Goal: Task Accomplishment & Management: Use online tool/utility

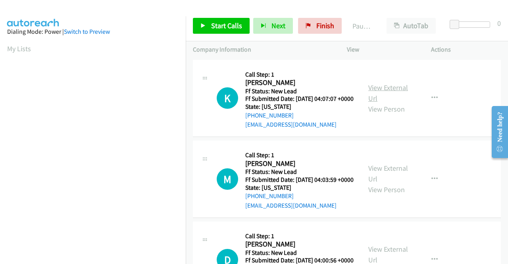
click at [380, 90] on link "View External Url" at bounding box center [388, 93] width 40 height 20
click at [394, 90] on link "View External Url" at bounding box center [388, 93] width 40 height 20
click at [392, 177] on link "View External Url" at bounding box center [388, 173] width 40 height 20
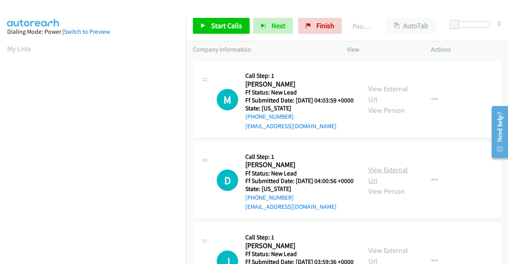
click at [382, 185] on link "View External Url" at bounding box center [388, 175] width 40 height 20
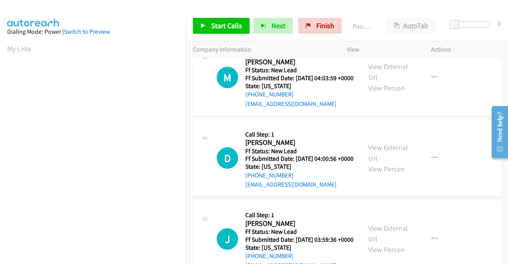
scroll to position [119, 0]
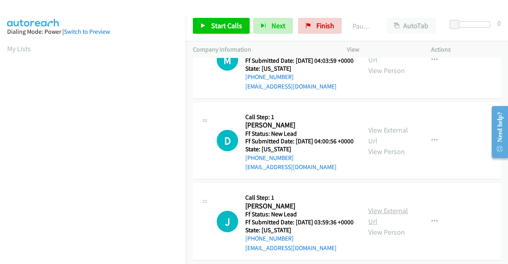
click at [390, 226] on link "View External Url" at bounding box center [388, 216] width 40 height 20
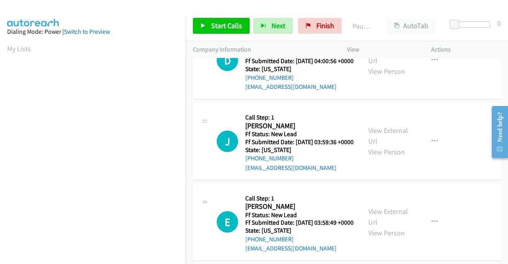
scroll to position [238, 0]
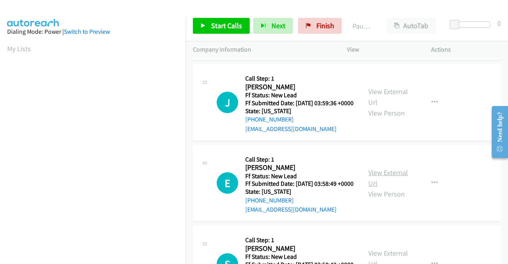
click at [398, 188] on link "View External Url" at bounding box center [388, 178] width 40 height 20
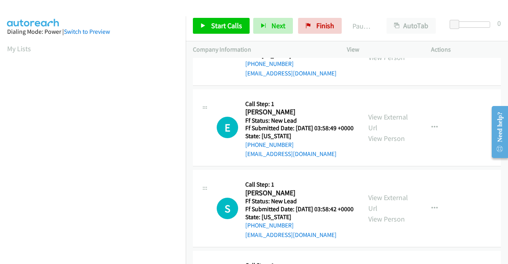
scroll to position [317, 0]
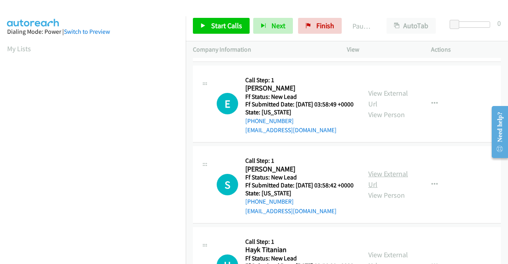
click at [383, 189] on link "View External Url" at bounding box center [388, 179] width 40 height 20
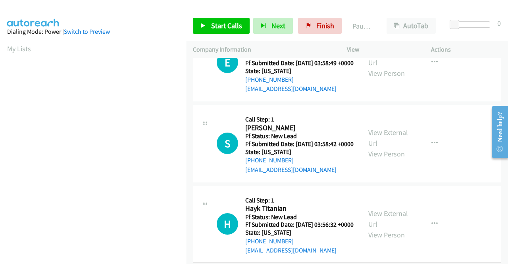
scroll to position [397, 0]
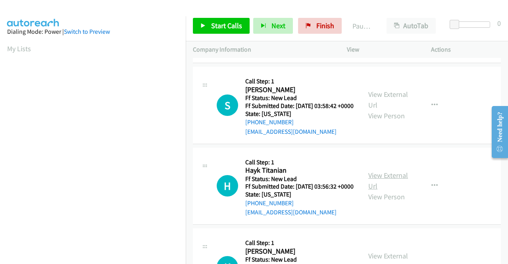
click at [381, 190] on link "View External Url" at bounding box center [388, 181] width 40 height 20
click at [230, 32] on link "Start Calls" at bounding box center [221, 26] width 57 height 16
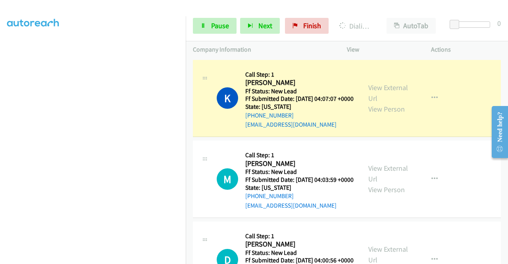
scroll to position [181, 0]
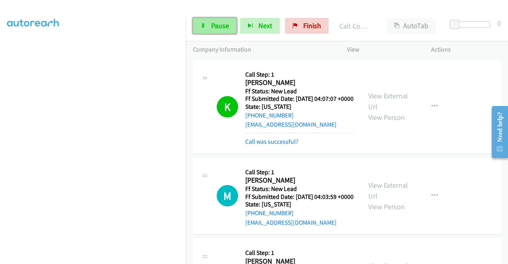
click at [206, 23] on icon at bounding box center [203, 26] width 6 height 6
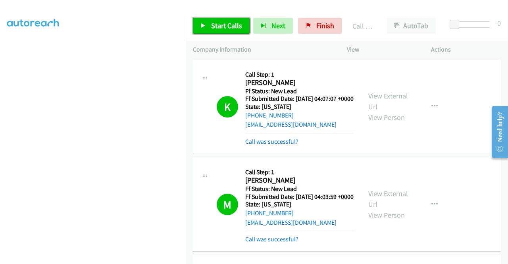
click at [208, 33] on link "Start Calls" at bounding box center [221, 26] width 57 height 16
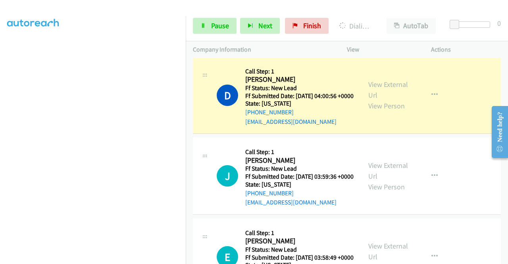
scroll to position [0, 0]
click at [467, 53] on div "M Callback Scheduled Call Step: 1 Mary Diaz America/Los_Angeles Ff Status: New …" at bounding box center [347, 6] width 308 height 94
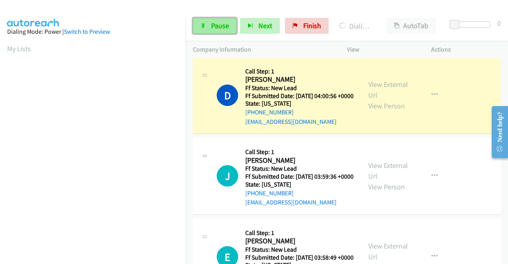
click at [212, 31] on link "Pause" at bounding box center [215, 26] width 44 height 16
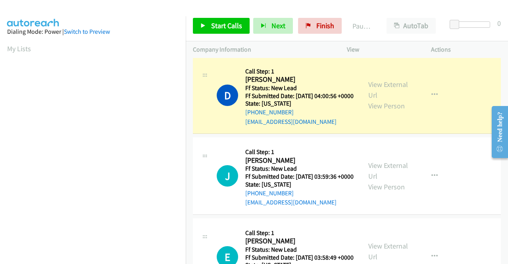
scroll to position [181, 0]
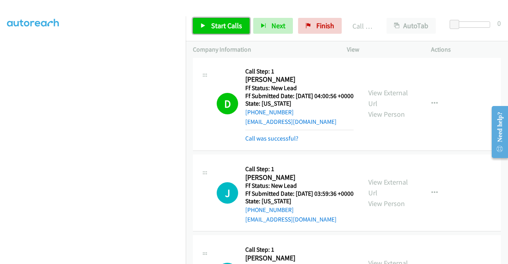
drag, startPoint x: 213, startPoint y: 24, endPoint x: 219, endPoint y: 32, distance: 9.8
click at [213, 24] on span "Start Calls" at bounding box center [226, 25] width 31 height 9
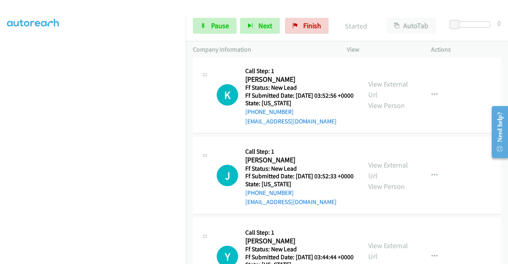
scroll to position [635, 0]
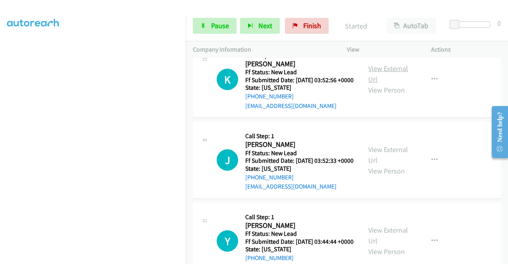
click at [376, 84] on link "View External Url" at bounding box center [388, 74] width 40 height 20
click at [386, 165] on link "View External Url" at bounding box center [388, 155] width 40 height 20
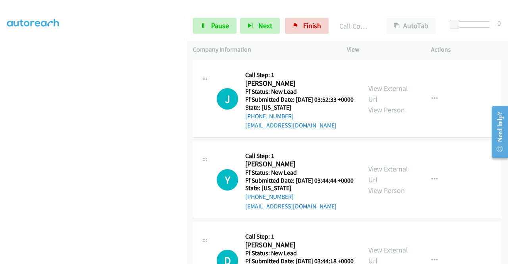
scroll to position [771, 0]
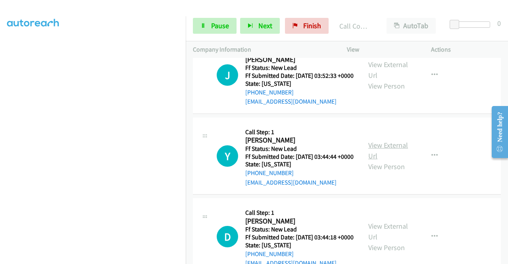
click at [390, 160] on link "View External Url" at bounding box center [388, 150] width 40 height 20
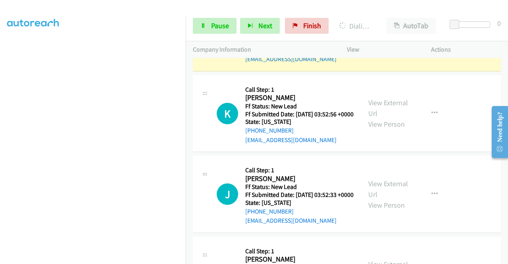
scroll to position [612, 0]
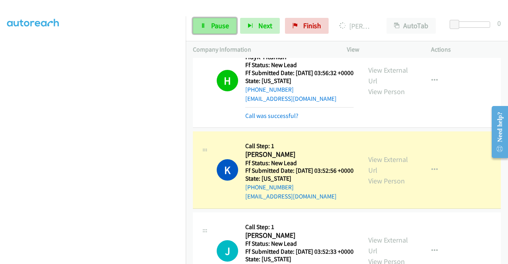
click at [213, 21] on span "Pause" at bounding box center [220, 25] width 18 height 9
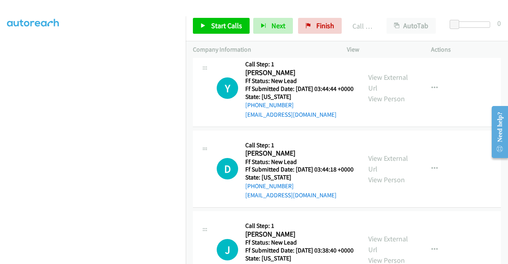
scroll to position [929, 0]
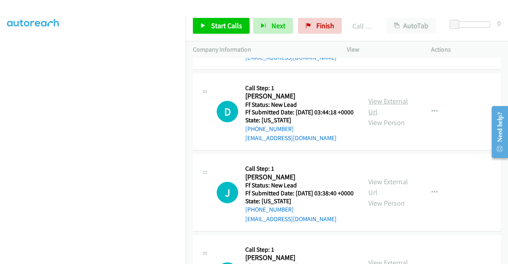
click at [390, 116] on link "View External Url" at bounding box center [388, 106] width 40 height 20
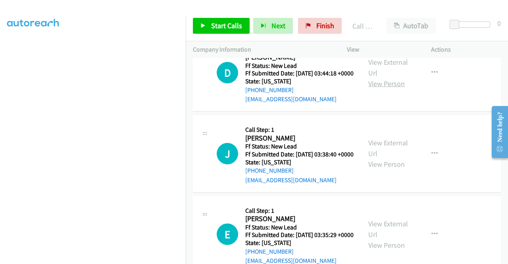
scroll to position [1009, 0]
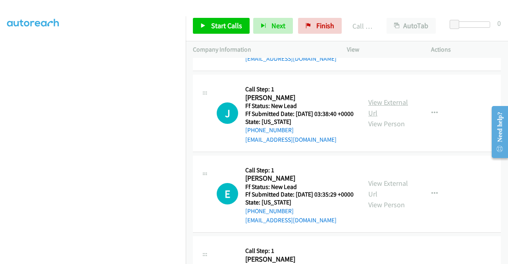
click at [386, 117] on link "View External Url" at bounding box center [388, 108] width 40 height 20
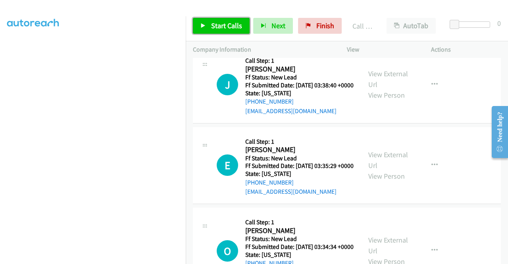
scroll to position [1048, 0]
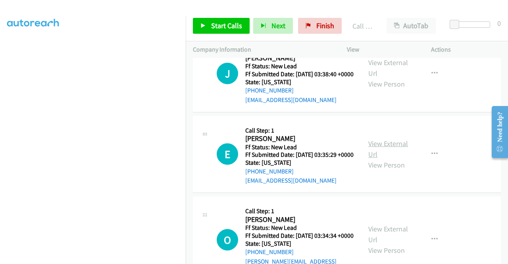
click at [388, 159] on link "View External Url" at bounding box center [388, 149] width 40 height 20
click at [239, 30] on span "Start Calls" at bounding box center [226, 25] width 31 height 9
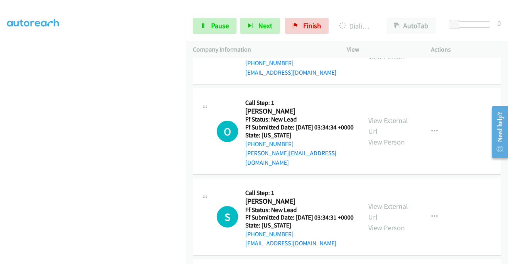
scroll to position [1207, 0]
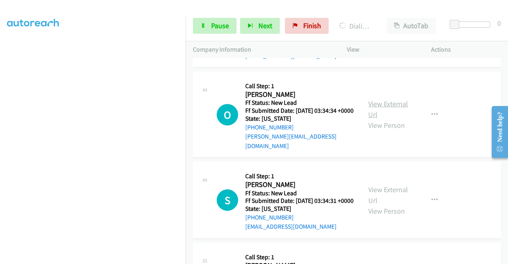
click at [386, 119] on link "View External Url" at bounding box center [388, 109] width 40 height 20
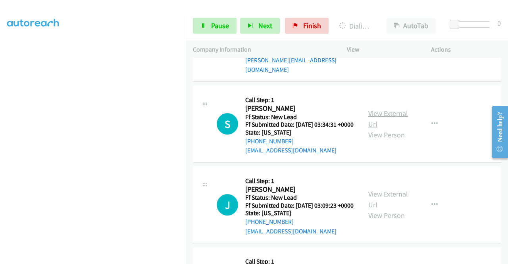
scroll to position [1286, 0]
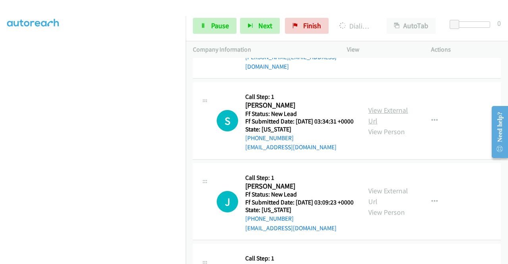
click at [390, 125] on link "View External Url" at bounding box center [388, 116] width 40 height 20
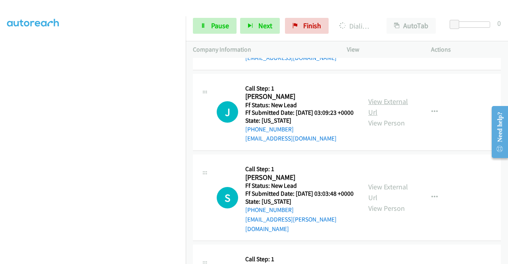
scroll to position [1405, 0]
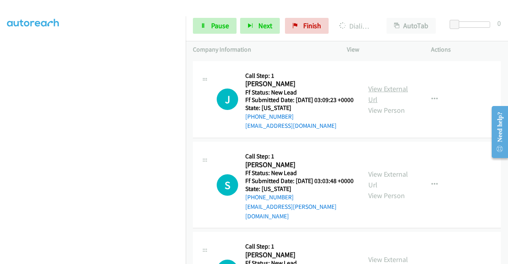
click at [382, 104] on link "View External Url" at bounding box center [388, 94] width 40 height 20
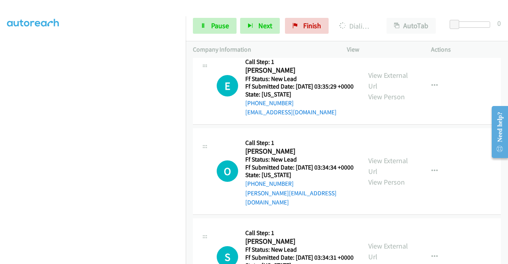
scroll to position [1128, 0]
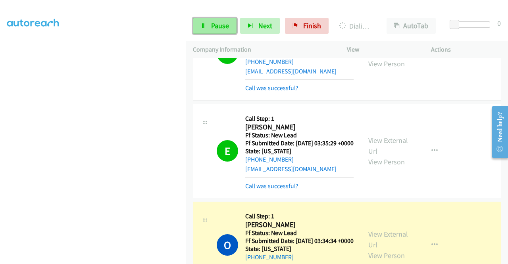
click at [217, 27] on span "Pause" at bounding box center [220, 25] width 18 height 9
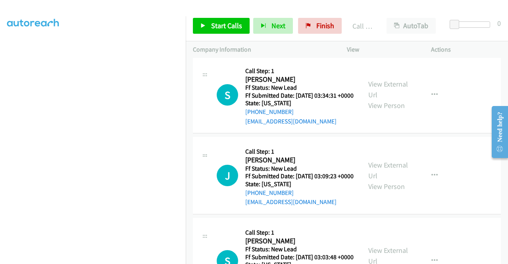
scroll to position [1405, 0]
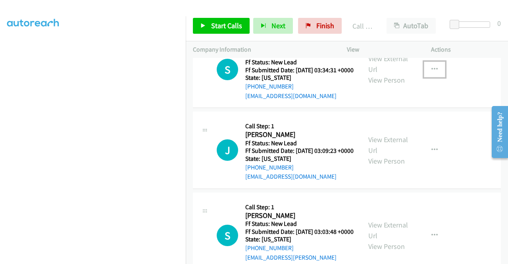
click at [435, 77] on button "button" at bounding box center [434, 70] width 21 height 16
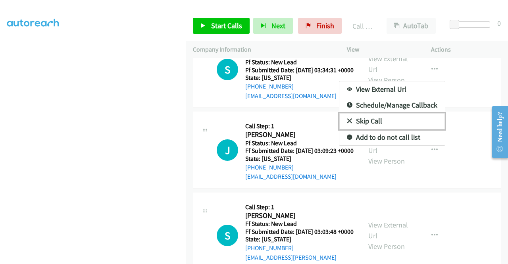
click at [375, 129] on link "Skip Call" at bounding box center [392, 121] width 106 height 16
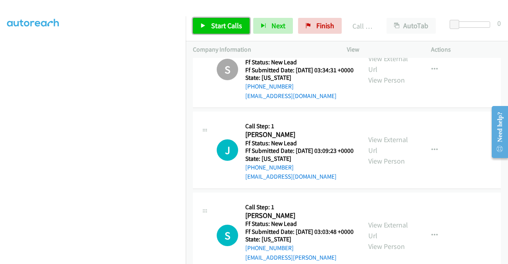
click at [229, 22] on span "Start Calls" at bounding box center [226, 25] width 31 height 9
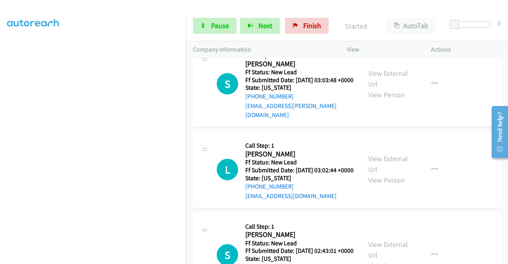
scroll to position [1564, 0]
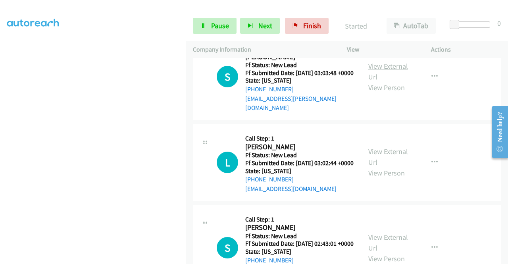
click at [392, 81] on link "View External Url" at bounding box center [388, 72] width 40 height 20
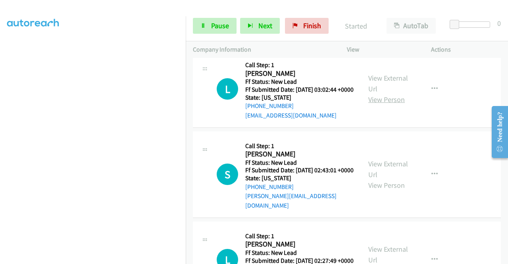
scroll to position [1644, 0]
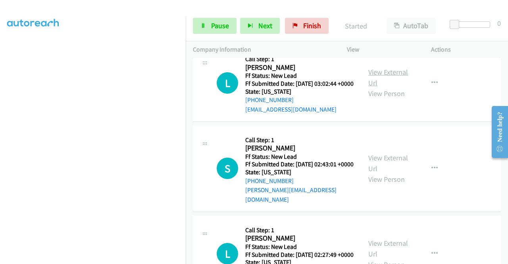
click at [377, 87] on link "View External Url" at bounding box center [388, 77] width 40 height 20
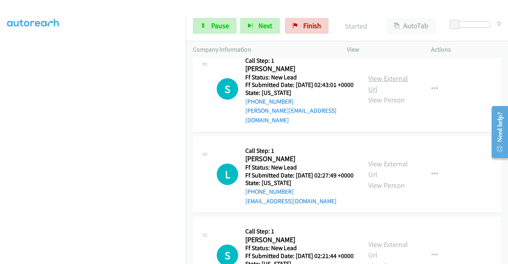
click at [388, 94] on link "View External Url" at bounding box center [388, 84] width 40 height 20
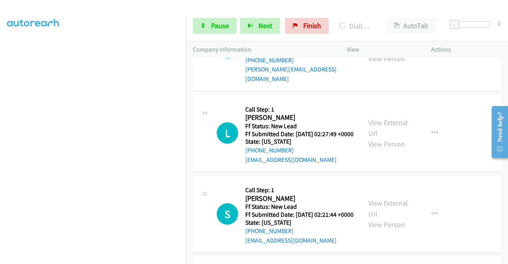
scroll to position [1802, 0]
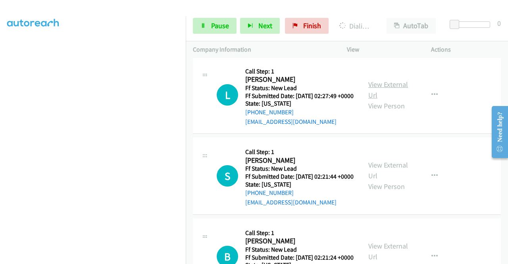
click at [395, 100] on link "View External Url" at bounding box center [388, 90] width 40 height 20
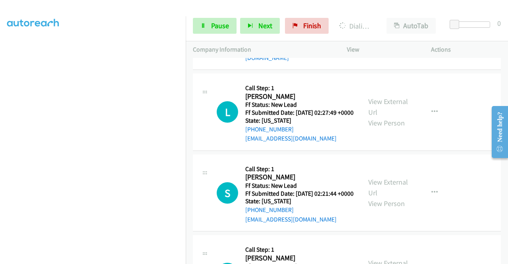
scroll to position [1819, 0]
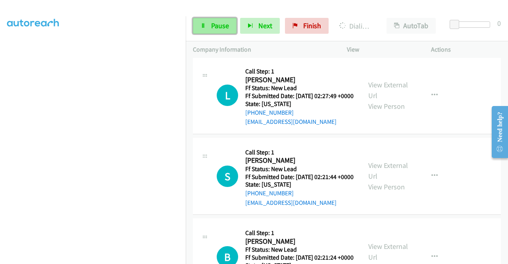
click at [225, 27] on span "Pause" at bounding box center [220, 25] width 18 height 9
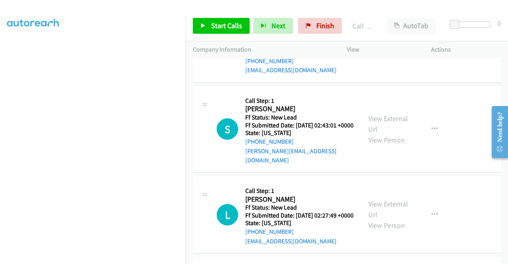
scroll to position [1637, 0]
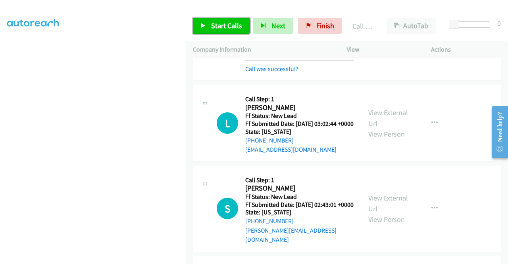
click at [231, 31] on link "Start Calls" at bounding box center [221, 26] width 57 height 16
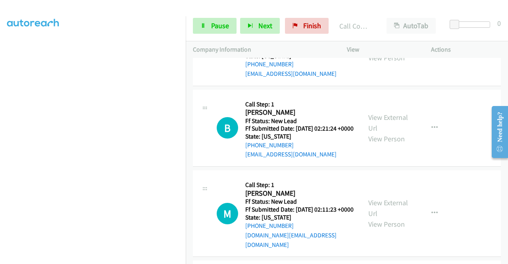
scroll to position [1994, 0]
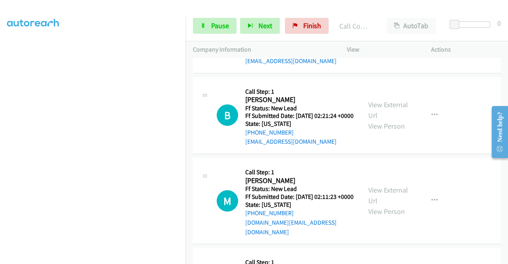
click at [379, 39] on link "View External Url" at bounding box center [388, 29] width 40 height 20
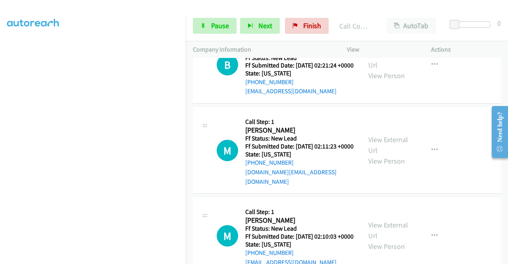
scroll to position [2074, 0]
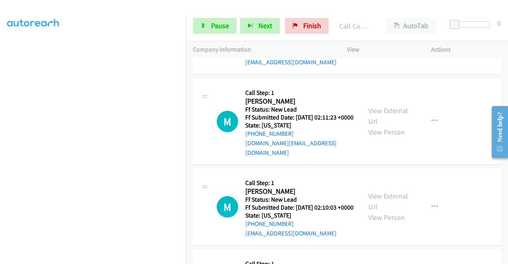
click at [396, 40] on link "View External Url" at bounding box center [388, 31] width 40 height 20
click at [398, 126] on link "View External Url" at bounding box center [388, 116] width 40 height 20
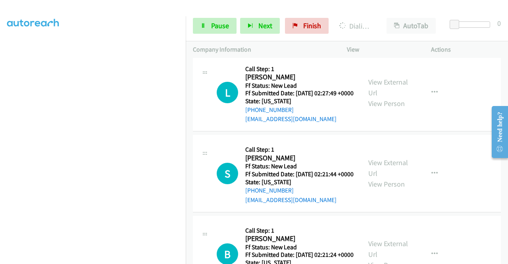
scroll to position [1836, 0]
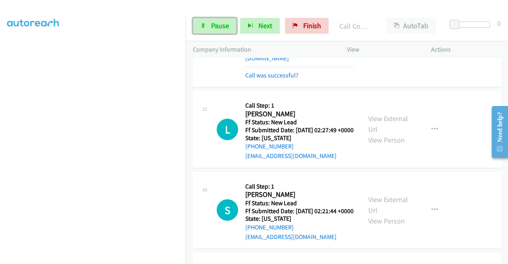
click at [219, 23] on span "Pause" at bounding box center [220, 25] width 18 height 9
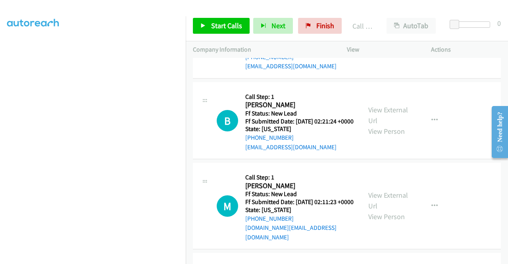
scroll to position [2034, 0]
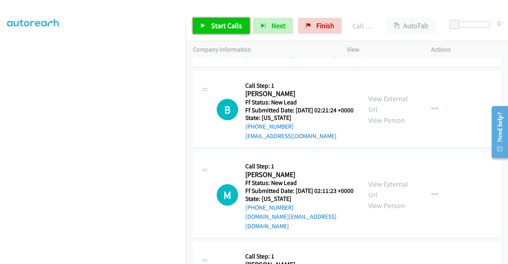
click at [235, 30] on span "Start Calls" at bounding box center [226, 25] width 31 height 9
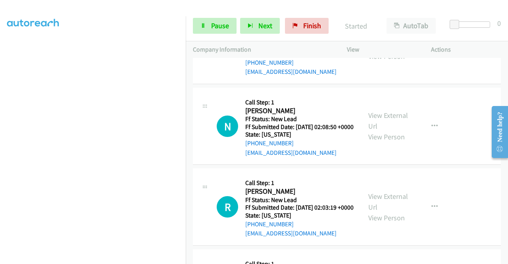
scroll to position [2272, 0]
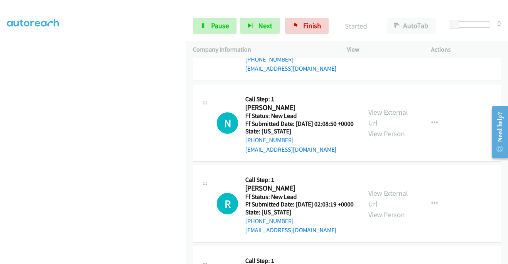
click at [387, 47] on link "View External Url" at bounding box center [388, 37] width 40 height 20
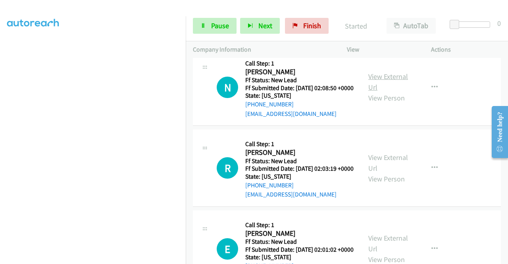
scroll to position [2351, 0]
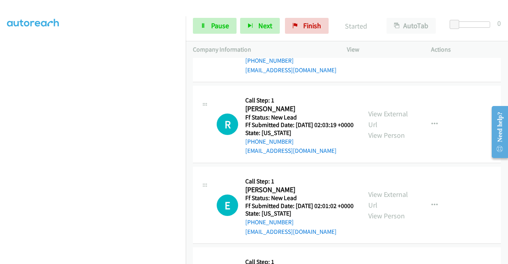
click at [395, 48] on link "View External Url" at bounding box center [388, 38] width 40 height 20
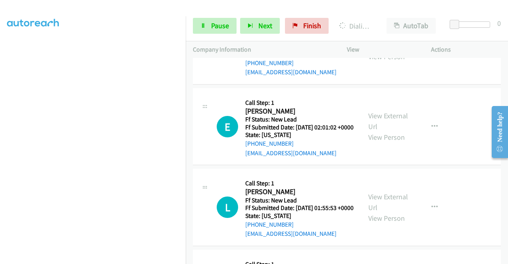
scroll to position [2431, 0]
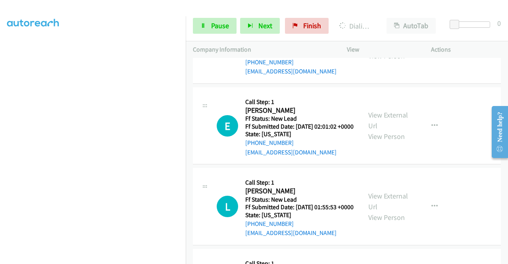
click at [394, 50] on link "View External Url" at bounding box center [388, 40] width 40 height 20
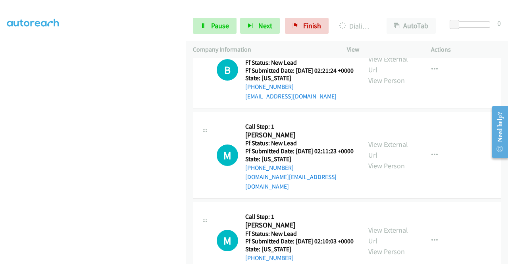
scroll to position [2034, 0]
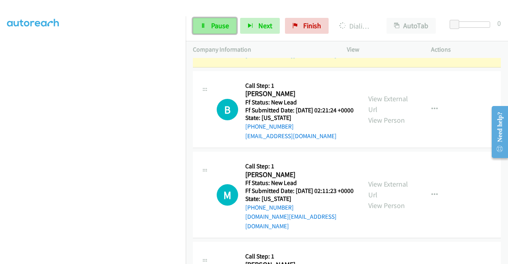
click at [223, 26] on span "Pause" at bounding box center [220, 25] width 18 height 9
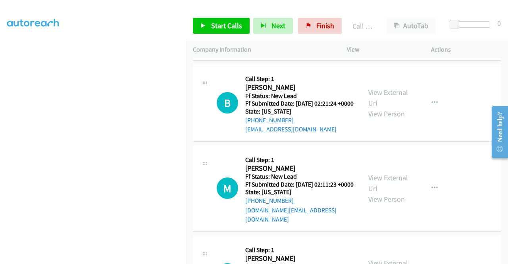
scroll to position [2074, 0]
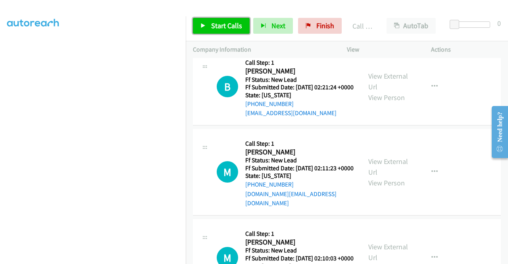
click at [225, 30] on span "Start Calls" at bounding box center [226, 25] width 31 height 9
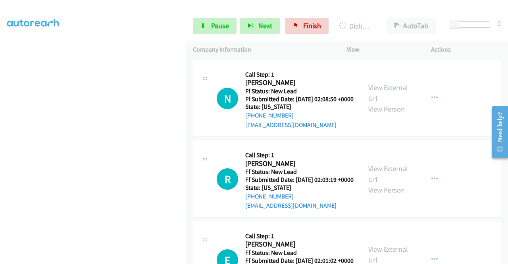
scroll to position [2351, 0]
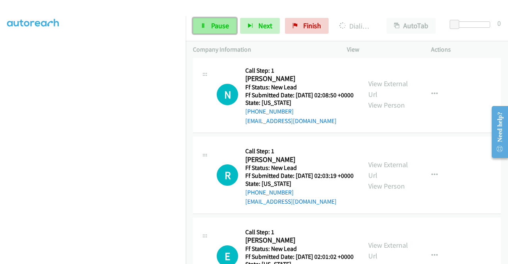
click at [221, 29] on span "Pause" at bounding box center [220, 25] width 18 height 9
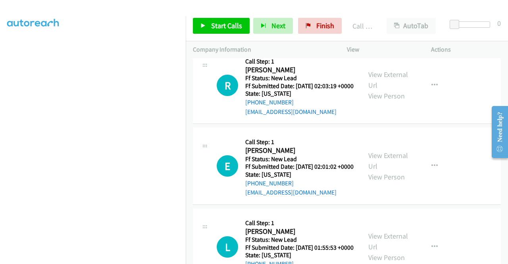
scroll to position [2470, 0]
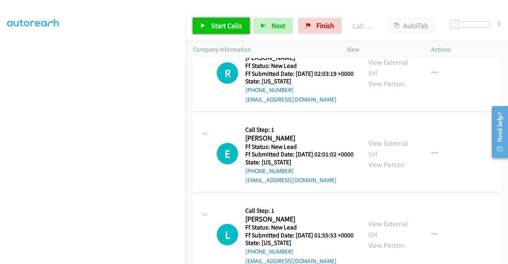
click at [227, 26] on span "Start Calls" at bounding box center [226, 25] width 31 height 9
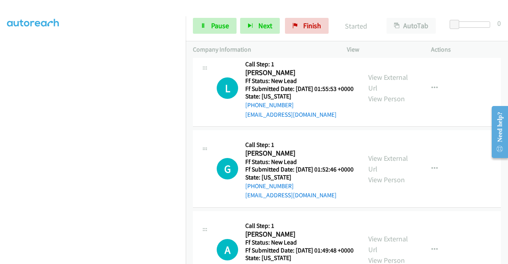
scroll to position [2629, 0]
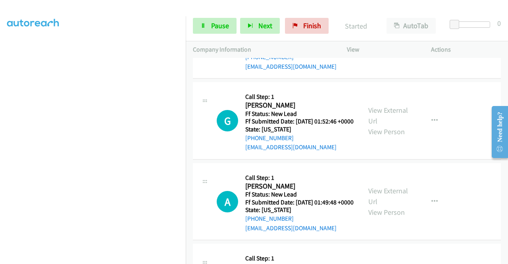
scroll to position [2709, 0]
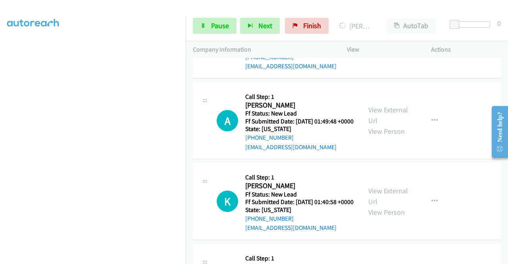
scroll to position [2788, 0]
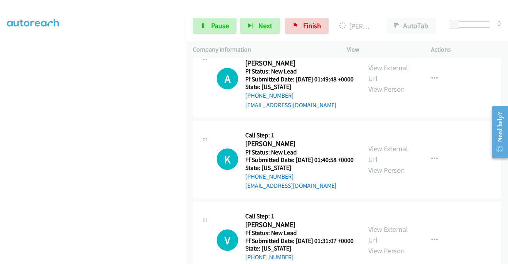
click at [217, 25] on span "Pause" at bounding box center [220, 25] width 18 height 9
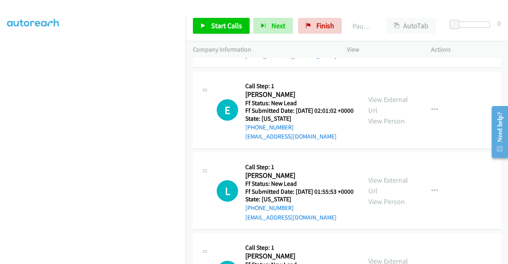
scroll to position [2470, 0]
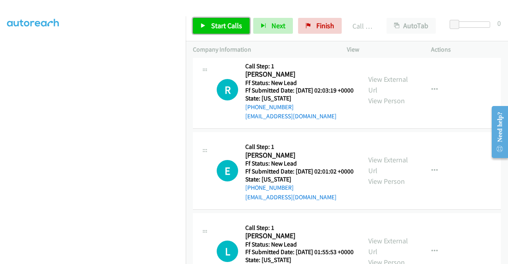
click at [236, 25] on span "Start Calls" at bounding box center [226, 25] width 31 height 9
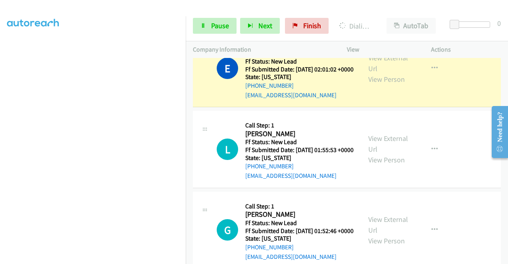
scroll to position [2629, 0]
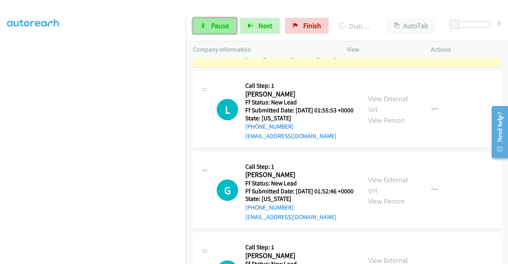
click at [214, 21] on link "Pause" at bounding box center [215, 26] width 44 height 16
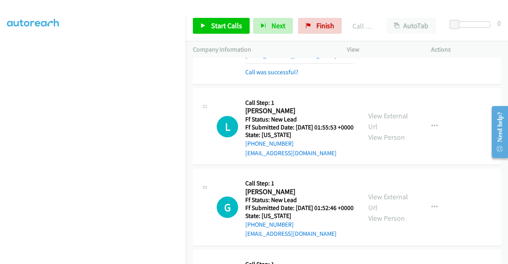
scroll to position [2748, 0]
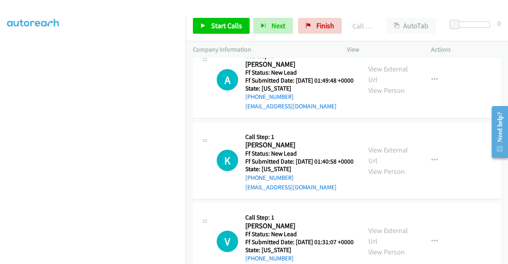
scroll to position [2828, 0]
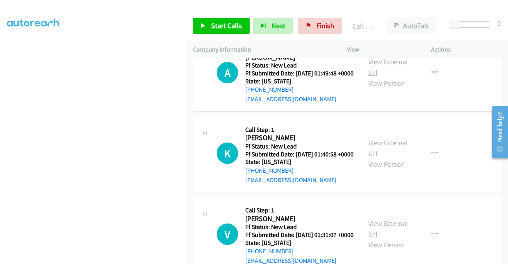
click at [391, 77] on link "View External Url" at bounding box center [388, 67] width 40 height 20
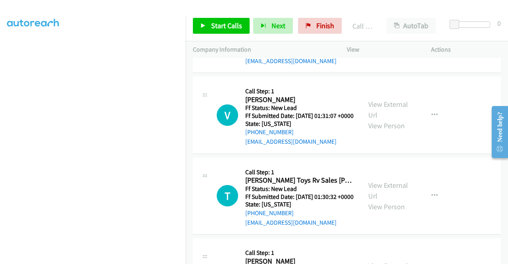
scroll to position [2986, 0]
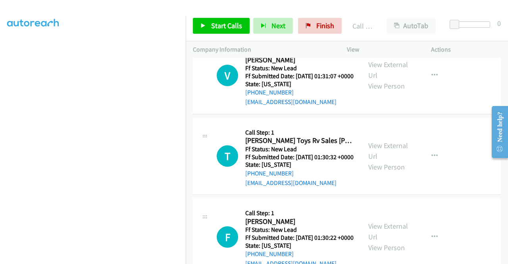
click at [205, 28] on icon at bounding box center [203, 26] width 6 height 6
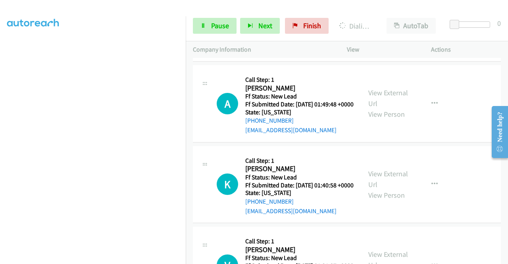
scroll to position [2788, 0]
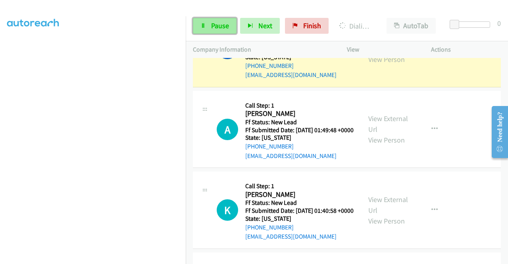
click at [221, 23] on span "Pause" at bounding box center [220, 25] width 18 height 9
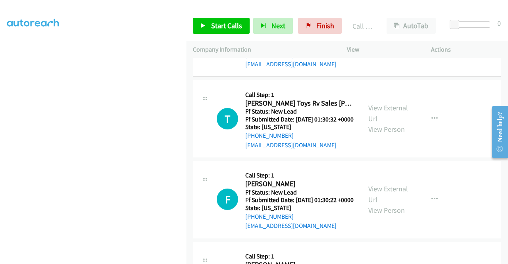
scroll to position [3066, 0]
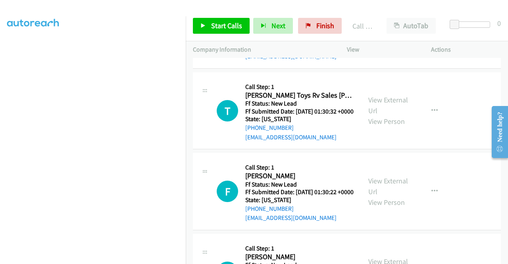
click at [383, 35] on link "View External Url" at bounding box center [388, 25] width 40 height 20
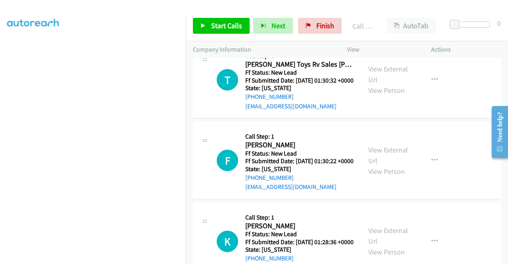
scroll to position [3145, 0]
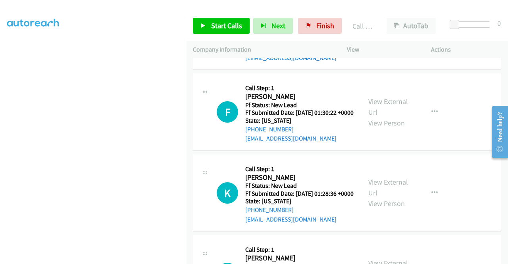
click at [398, 36] on link "View External Url" at bounding box center [388, 26] width 40 height 20
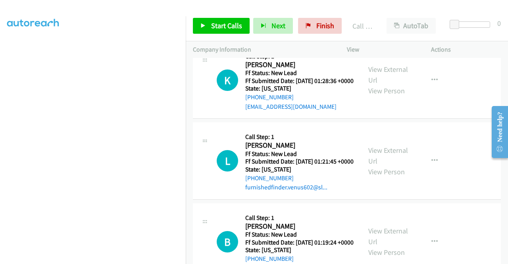
scroll to position [3304, 0]
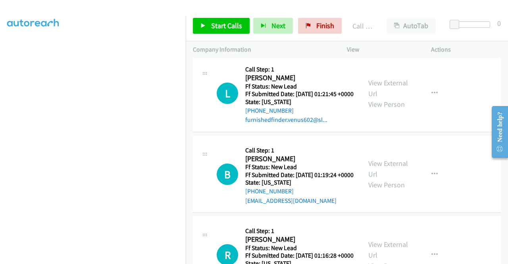
scroll to position [3343, 0]
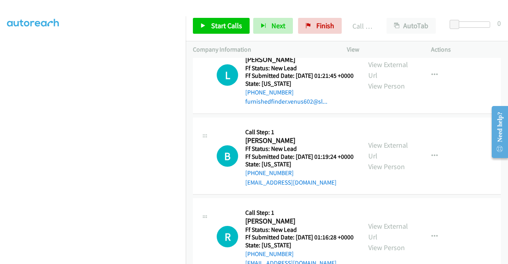
click at [217, 27] on span "Start Calls" at bounding box center [226, 25] width 31 height 9
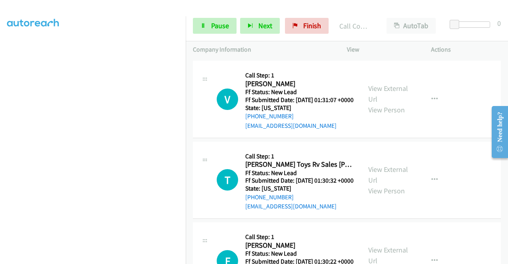
scroll to position [3003, 0]
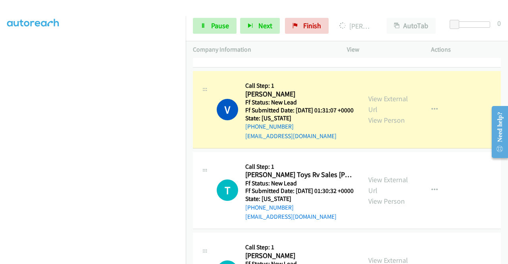
click at [208, 17] on div "Start Calls Pause Next Finish Dialing Victor Eseyin AutoTab AutoTab 0" at bounding box center [347, 26] width 322 height 31
click at [212, 22] on span "Pause" at bounding box center [220, 25] width 18 height 9
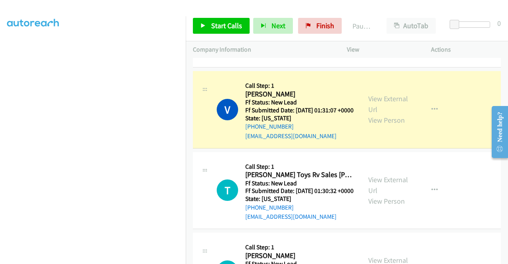
drag, startPoint x: 296, startPoint y: 135, endPoint x: 252, endPoint y: 137, distance: 43.3
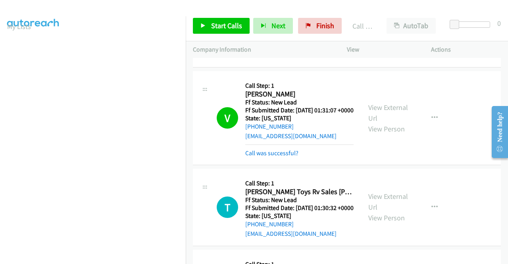
scroll to position [22, 0]
copy link "831-254-4661"
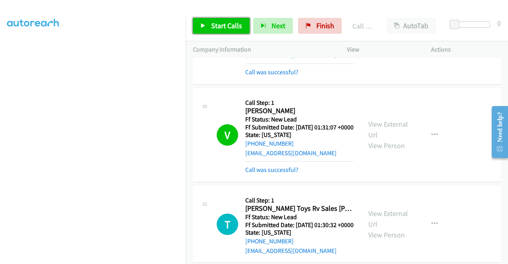
click at [233, 28] on span "Start Calls" at bounding box center [226, 25] width 31 height 9
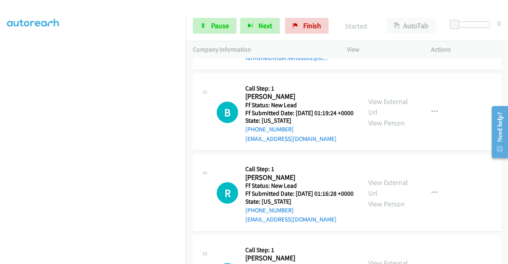
scroll to position [3479, 0]
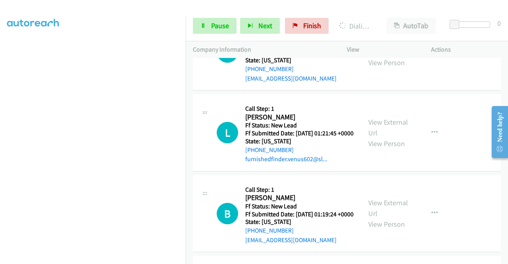
scroll to position [3320, 0]
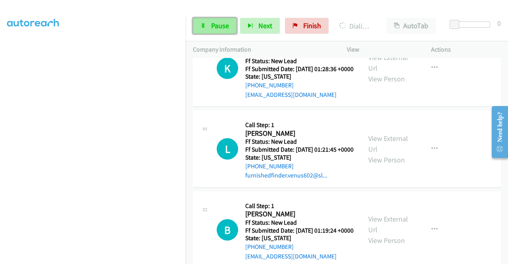
click at [198, 28] on link "Pause" at bounding box center [215, 26] width 44 height 16
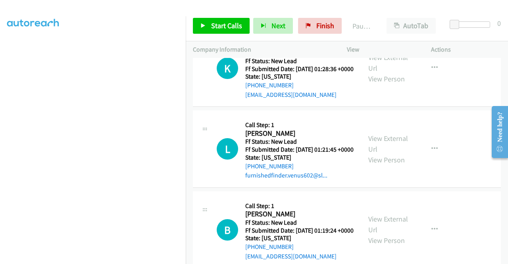
scroll to position [181, 0]
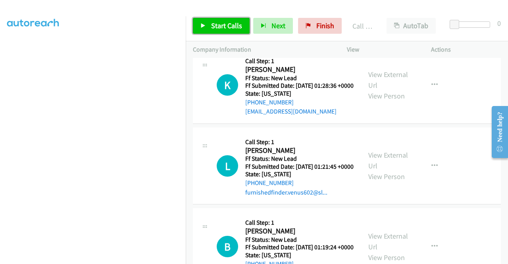
click at [226, 28] on span "Start Calls" at bounding box center [226, 25] width 31 height 9
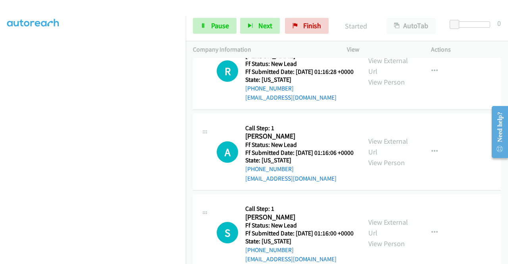
scroll to position [3598, 0]
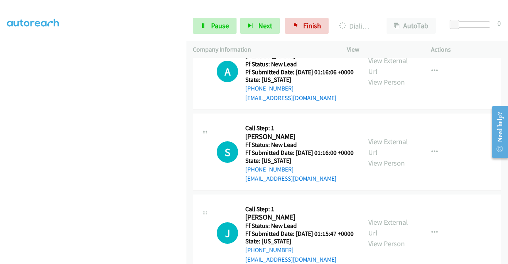
scroll to position [3717, 0]
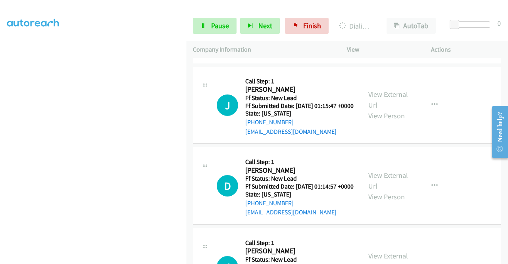
scroll to position [3797, 0]
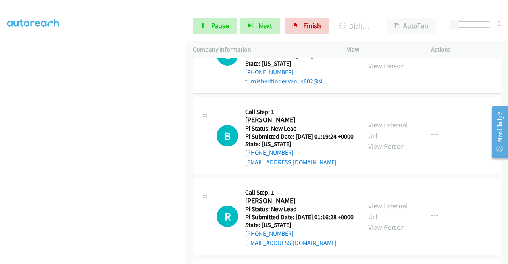
scroll to position [3400, 0]
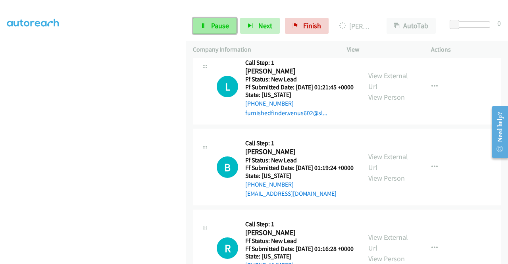
drag, startPoint x: 219, startPoint y: 19, endPoint x: 215, endPoint y: 23, distance: 6.2
click at [219, 19] on link "Pause" at bounding box center [215, 26] width 44 height 16
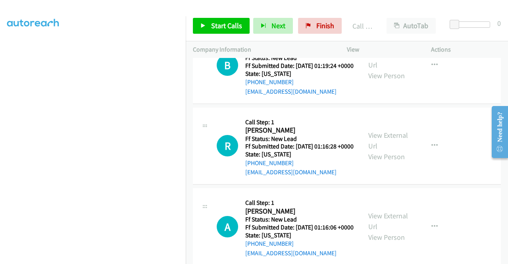
scroll to position [3559, 0]
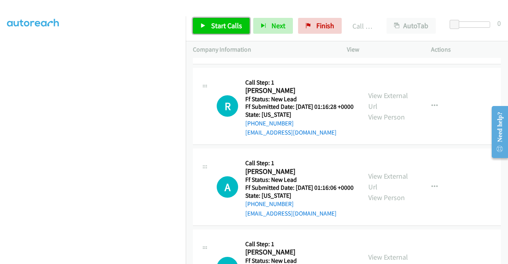
click at [225, 25] on span "Start Calls" at bounding box center [226, 25] width 31 height 9
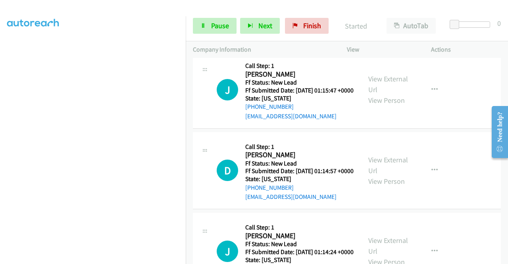
scroll to position [3836, 0]
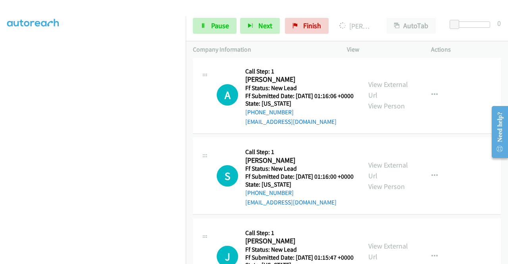
scroll to position [3655, 0]
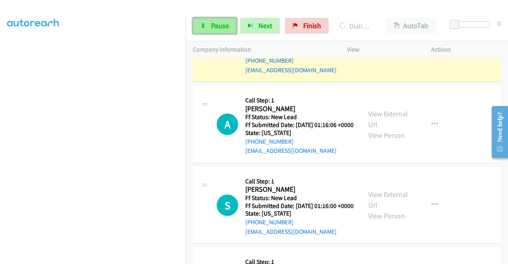
click at [217, 30] on span "Pause" at bounding box center [220, 25] width 18 height 9
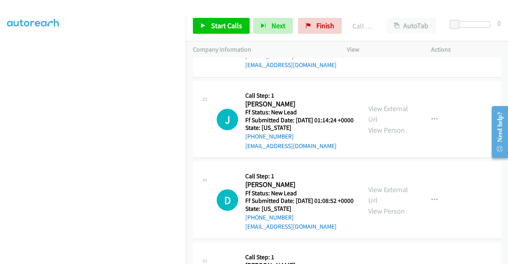
scroll to position [4012, 0]
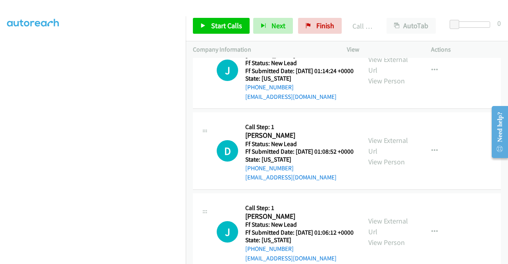
scroll to position [4091, 0]
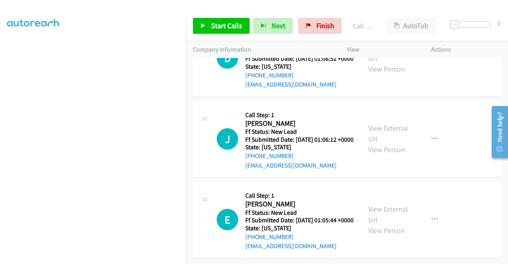
scroll to position [4210, 0]
click at [217, 21] on span "Start Calls" at bounding box center [226, 25] width 31 height 9
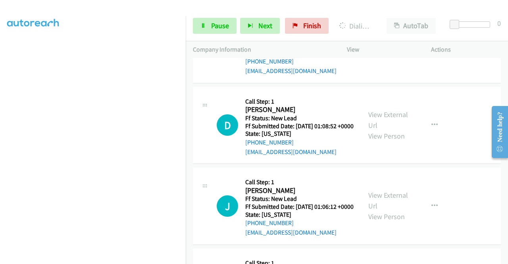
scroll to position [4148, 0]
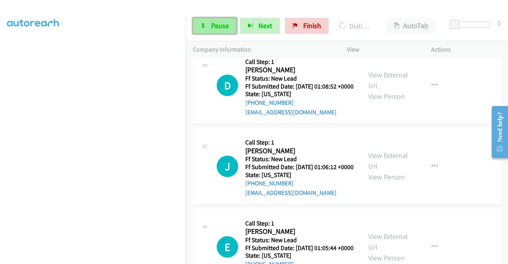
click at [209, 25] on link "Pause" at bounding box center [215, 26] width 44 height 16
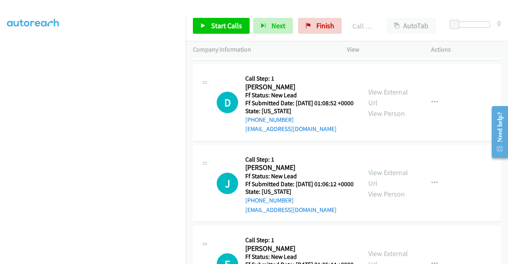
drag, startPoint x: 248, startPoint y: 136, endPoint x: 252, endPoint y: 136, distance: 4.8
copy link "702-738-9047"
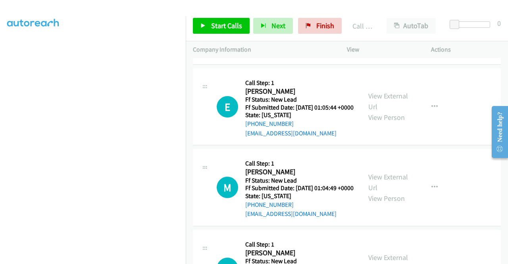
scroll to position [4347, 0]
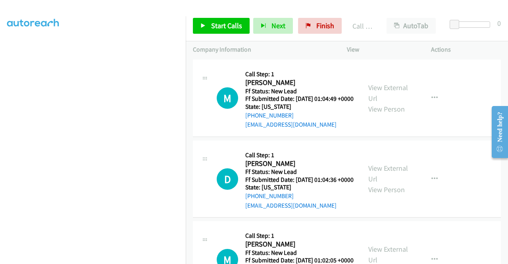
scroll to position [4466, 0]
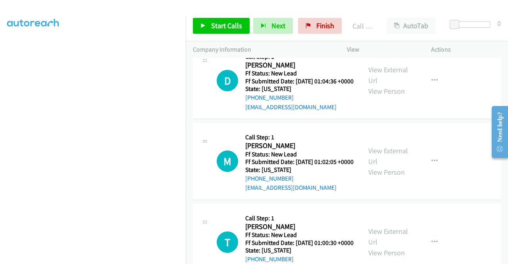
scroll to position [4545, 0]
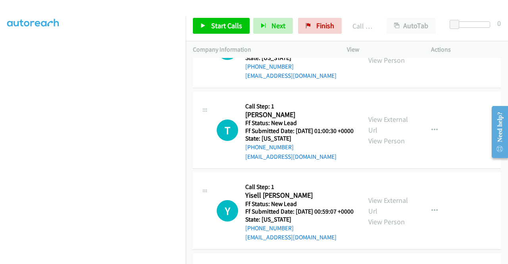
scroll to position [4624, 0]
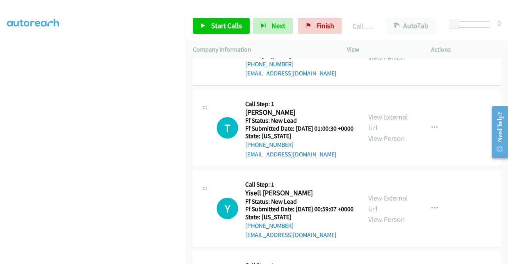
click at [204, 29] on link "Start Calls" at bounding box center [221, 26] width 57 height 16
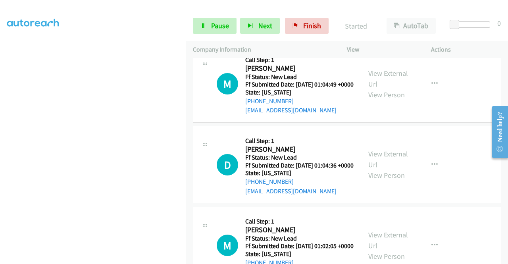
scroll to position [4307, 0]
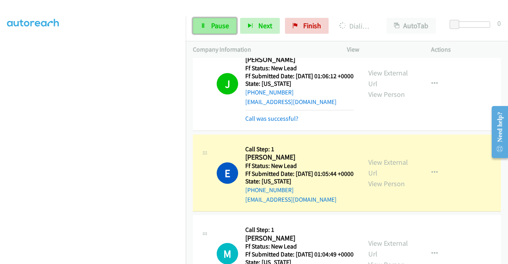
click at [220, 28] on span "Pause" at bounding box center [220, 25] width 18 height 9
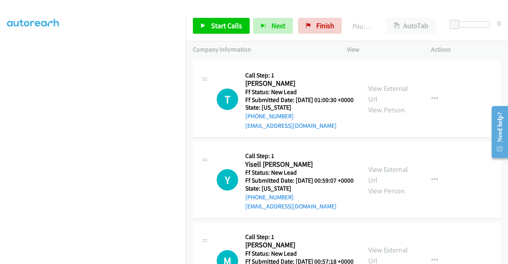
scroll to position [4743, 0]
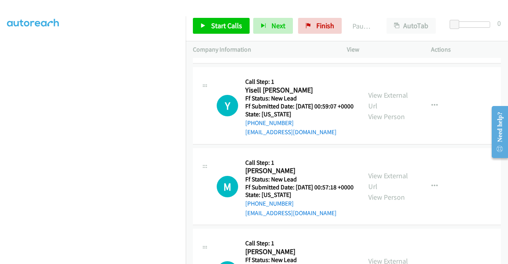
scroll to position [4823, 0]
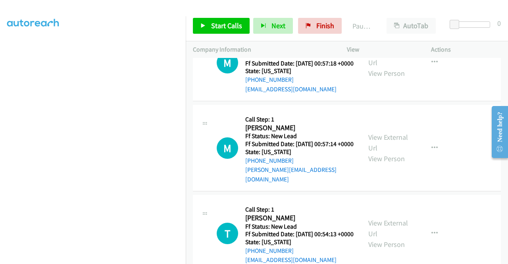
scroll to position [4902, 0]
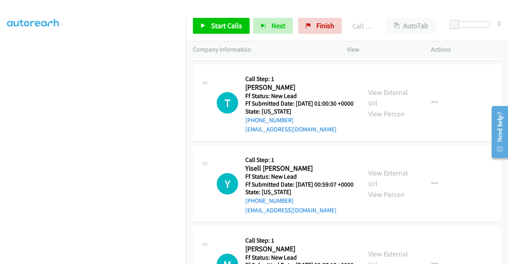
scroll to position [4720, 0]
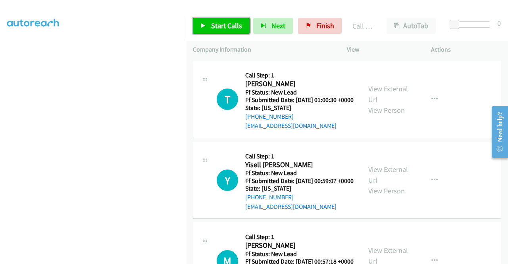
click at [224, 25] on span "Start Calls" at bounding box center [226, 25] width 31 height 9
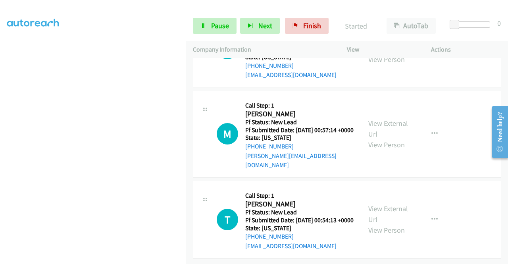
scroll to position [4998, 0]
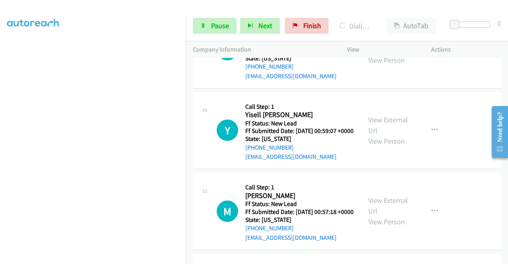
scroll to position [4800, 0]
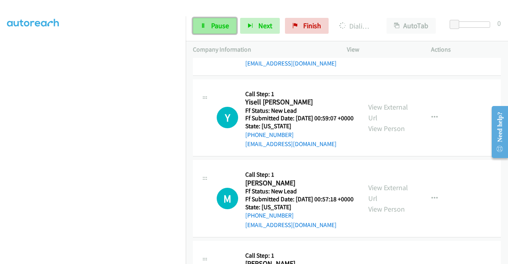
click at [216, 29] on span "Pause" at bounding box center [220, 25] width 18 height 9
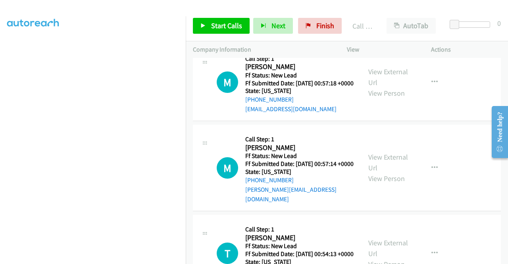
scroll to position [4919, 0]
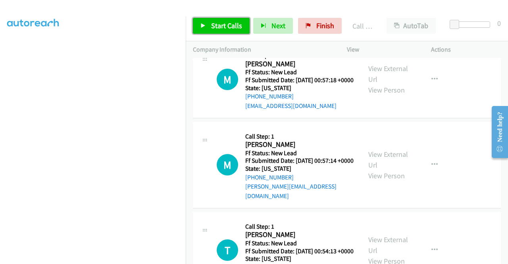
click at [226, 27] on span "Start Calls" at bounding box center [226, 25] width 31 height 9
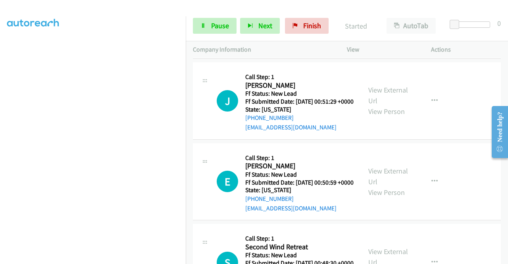
scroll to position [5157, 0]
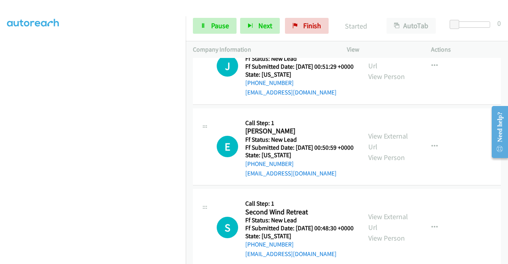
scroll to position [5197, 0]
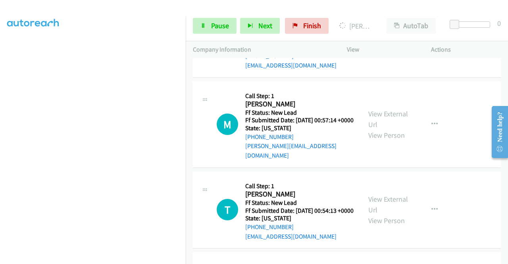
scroll to position [4958, 0]
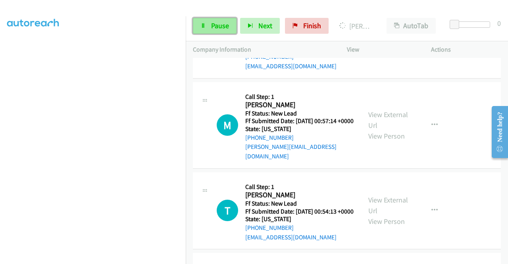
click at [228, 20] on link "Pause" at bounding box center [215, 26] width 44 height 16
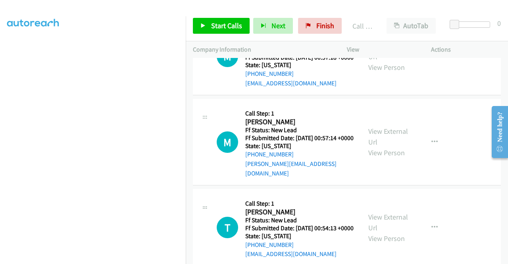
drag, startPoint x: 292, startPoint y: 146, endPoint x: 242, endPoint y: 146, distance: 50.0
copy link "805-252-7687"
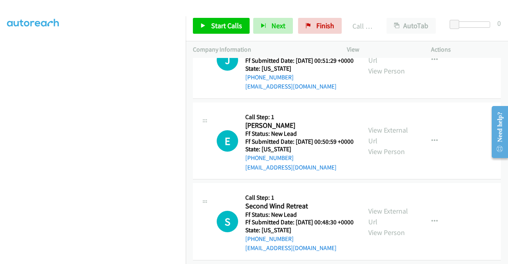
scroll to position [5236, 0]
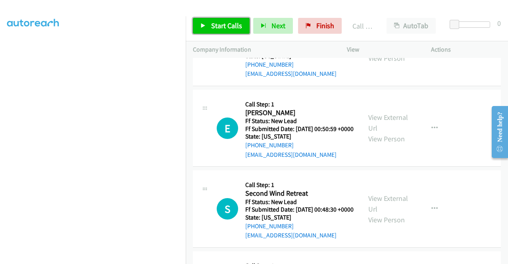
click at [237, 27] on span "Start Calls" at bounding box center [226, 25] width 31 height 9
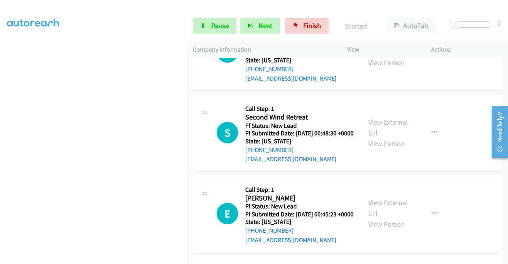
scroll to position [5316, 0]
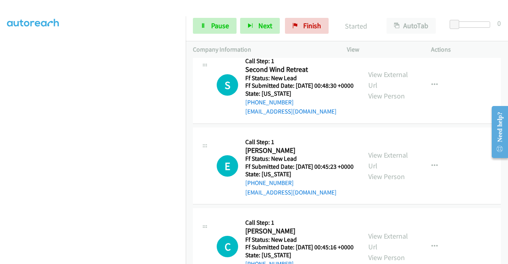
scroll to position [5395, 0]
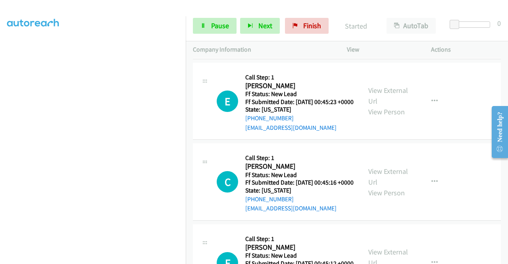
scroll to position [5474, 0]
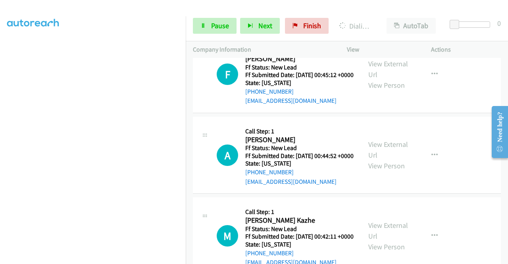
scroll to position [5720, 0]
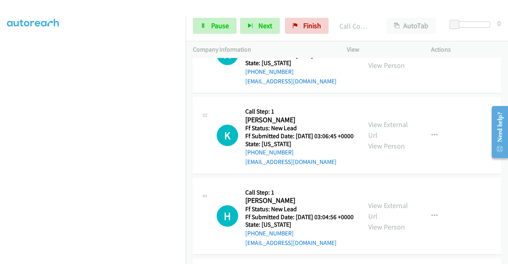
scroll to position [5975, 0]
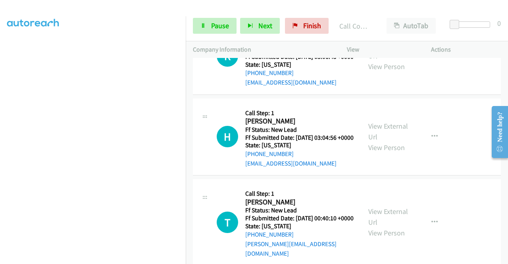
click at [218, 22] on span "Pause" at bounding box center [220, 25] width 18 height 9
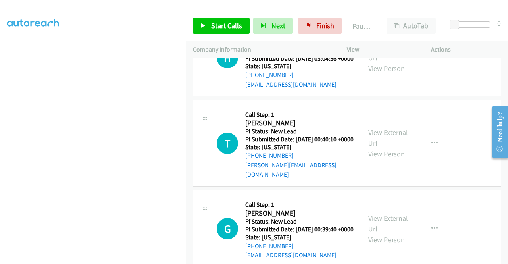
scroll to position [6054, 0]
click at [235, 25] on span "Start Calls" at bounding box center [226, 25] width 31 height 9
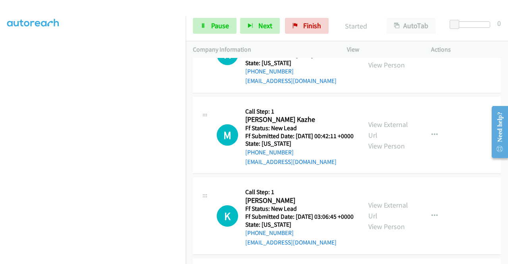
scroll to position [5816, 0]
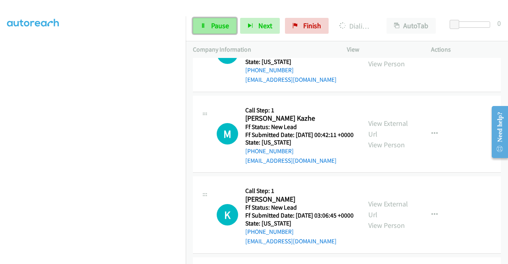
click at [219, 27] on span "Pause" at bounding box center [220, 25] width 18 height 9
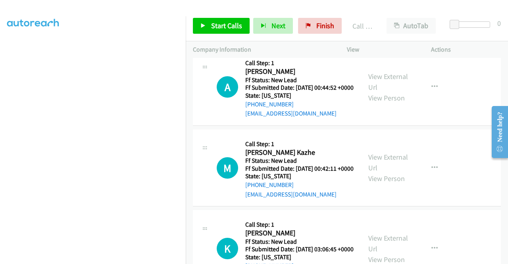
scroll to position [5777, 0]
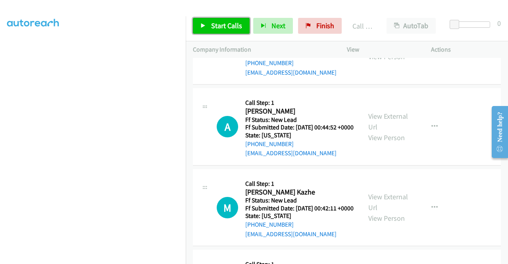
click at [217, 30] on span "Start Calls" at bounding box center [226, 25] width 31 height 9
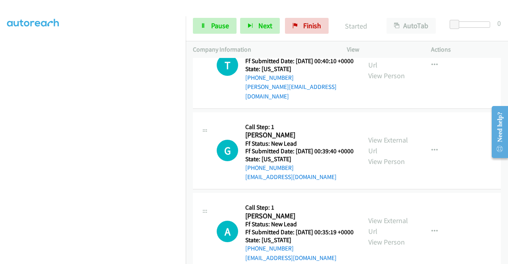
scroll to position [6173, 0]
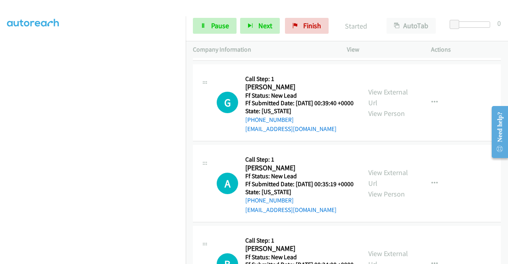
scroll to position [6253, 0]
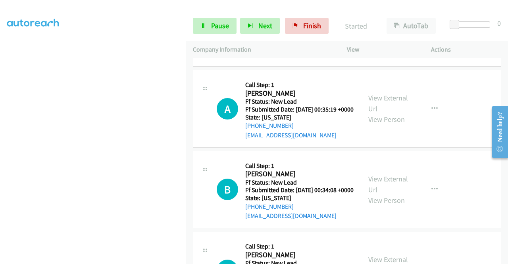
scroll to position [6372, 0]
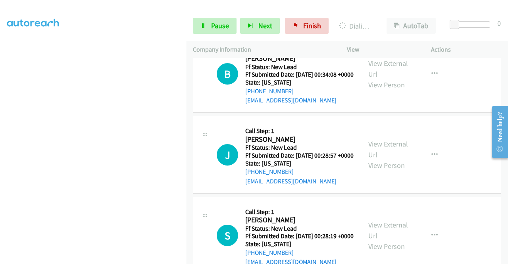
scroll to position [6412, 0]
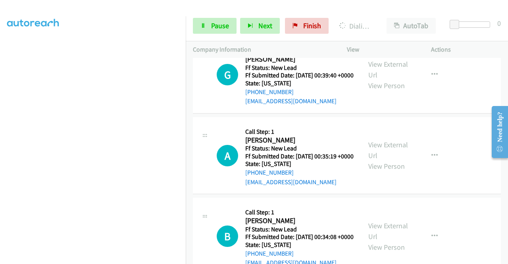
scroll to position [181, 0]
click at [210, 25] on link "Pause" at bounding box center [215, 26] width 44 height 16
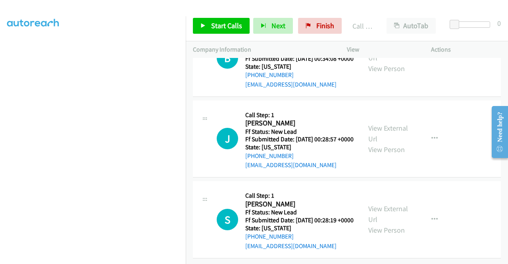
scroll to position [6531, 0]
click at [235, 26] on span "Start Calls" at bounding box center [226, 25] width 31 height 9
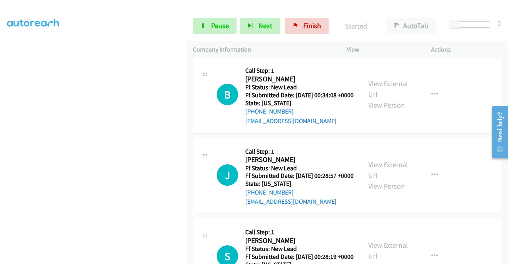
scroll to position [6412, 0]
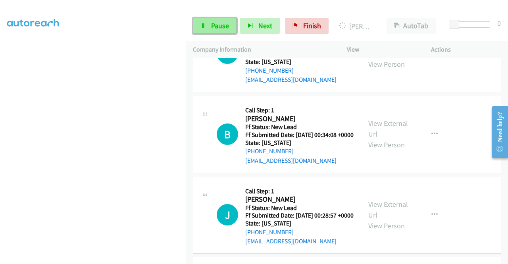
click at [199, 31] on link "Pause" at bounding box center [215, 26] width 44 height 16
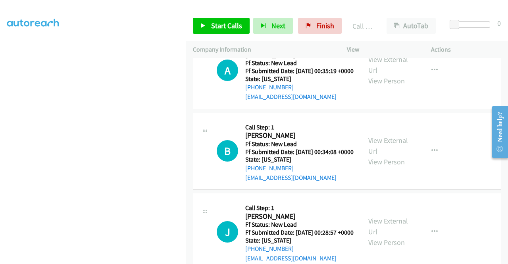
click at [223, 34] on div "Start Calls Pause Next Finish Call Completed AutoTab AutoTab 0" at bounding box center [347, 26] width 322 height 31
click at [220, 30] on span "Start Calls" at bounding box center [226, 25] width 31 height 9
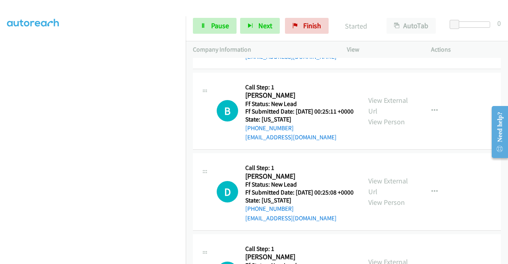
scroll to position [6689, 0]
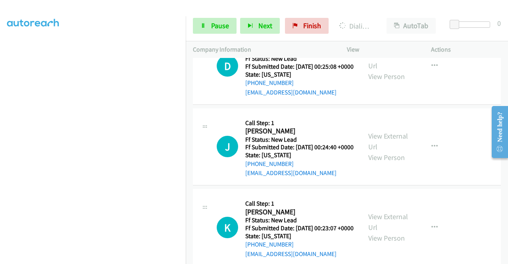
scroll to position [6848, 0]
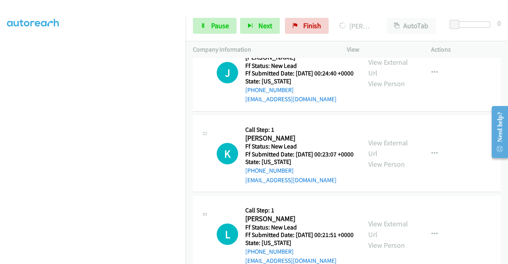
scroll to position [6927, 0]
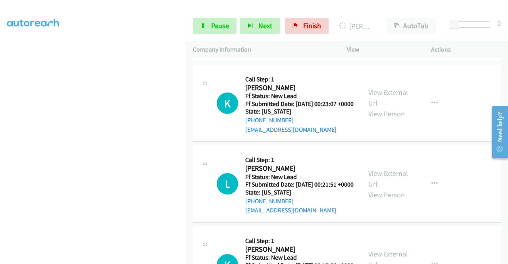
scroll to position [7007, 0]
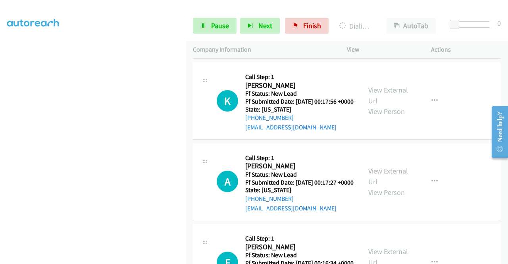
scroll to position [7182, 0]
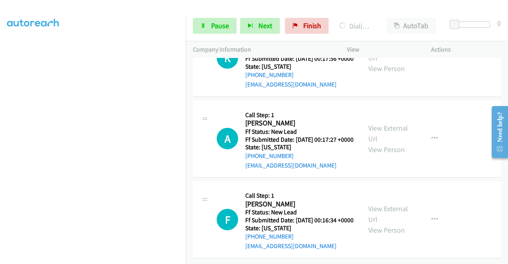
scroll to position [7301, 0]
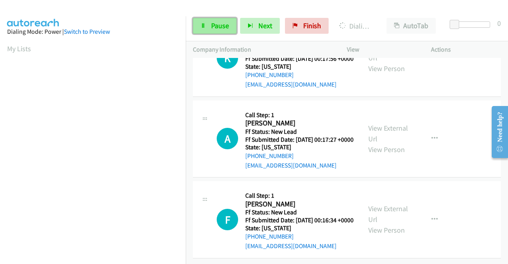
click at [219, 29] on span "Pause" at bounding box center [220, 25] width 18 height 9
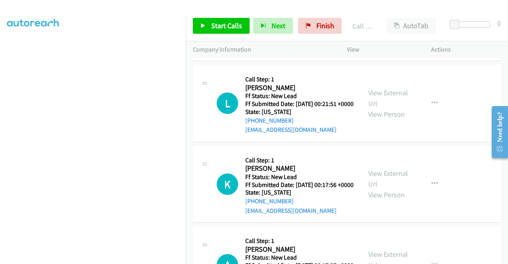
scroll to position [7160, 0]
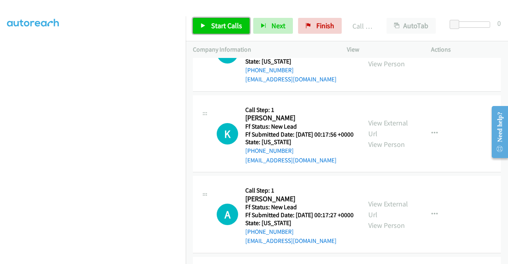
drag, startPoint x: 227, startPoint y: 30, endPoint x: 237, endPoint y: 26, distance: 11.2
click at [227, 30] on link "Start Calls" at bounding box center [221, 26] width 57 height 16
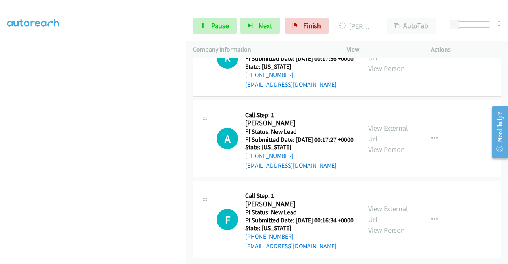
scroll to position [7310, 0]
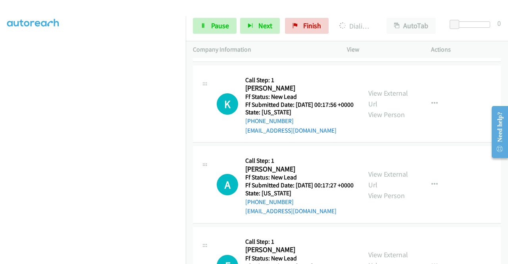
scroll to position [7191, 0]
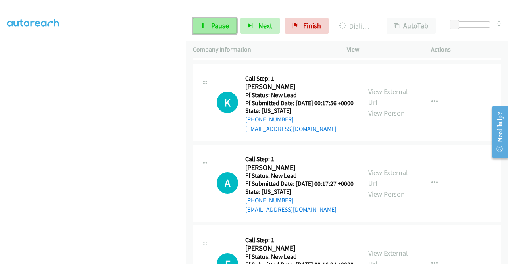
click at [208, 28] on link "Pause" at bounding box center [215, 26] width 44 height 16
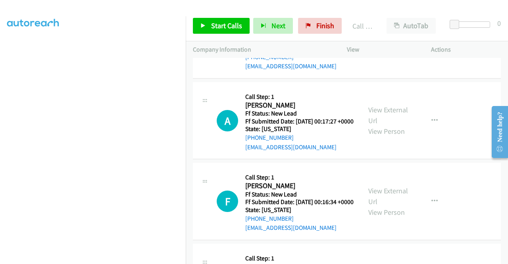
scroll to position [7350, 0]
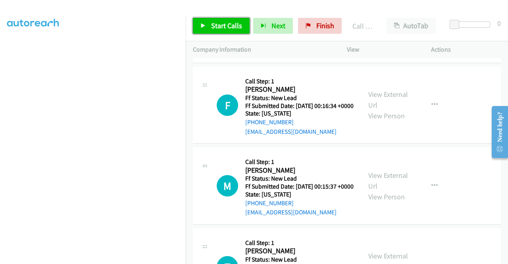
click at [228, 20] on link "Start Calls" at bounding box center [221, 26] width 57 height 16
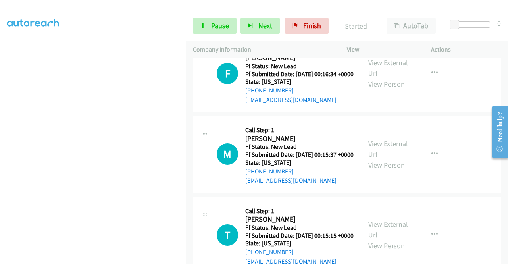
scroll to position [7429, 0]
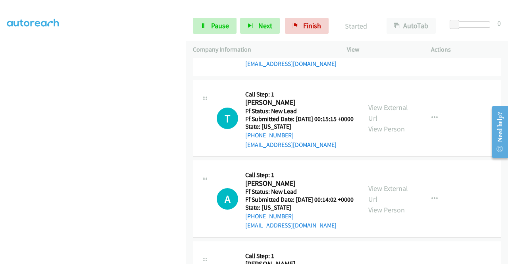
scroll to position [7508, 0]
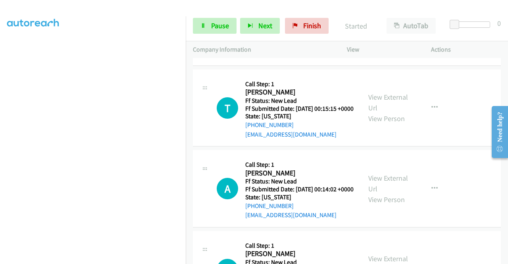
click at [213, 22] on span "Pause" at bounding box center [220, 25] width 18 height 9
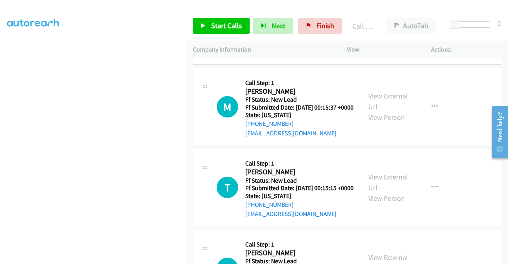
scroll to position [7366, 0]
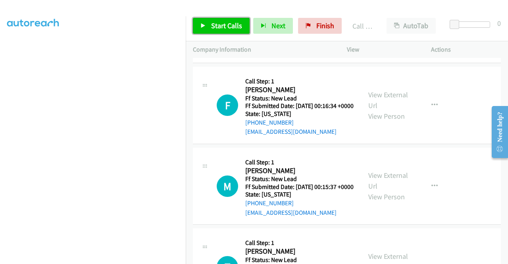
click at [235, 29] on span "Start Calls" at bounding box center [226, 25] width 31 height 9
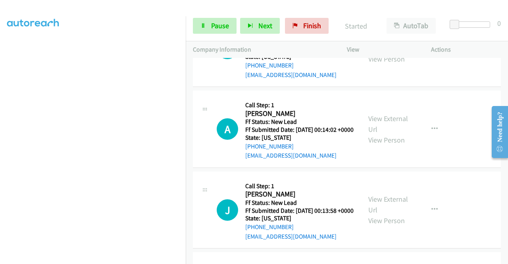
scroll to position [7604, 0]
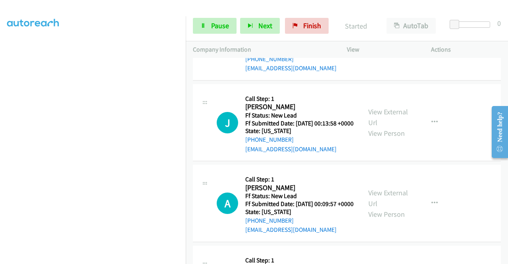
scroll to position [7684, 0]
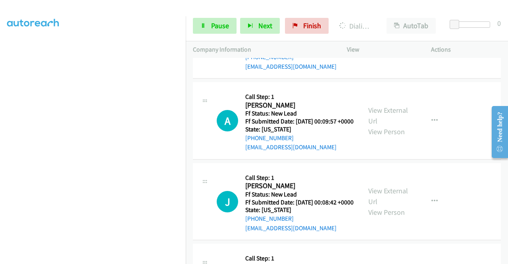
scroll to position [7803, 0]
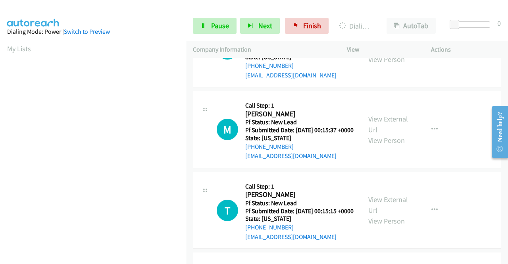
scroll to position [181, 0]
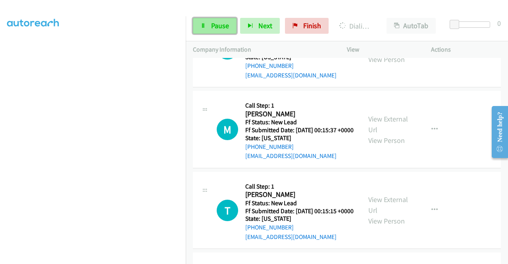
click at [229, 26] on link "Pause" at bounding box center [215, 26] width 44 height 16
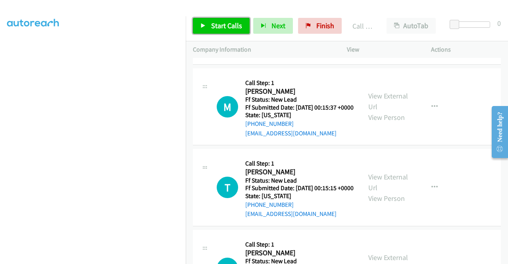
click at [220, 22] on span "Start Calls" at bounding box center [226, 25] width 31 height 9
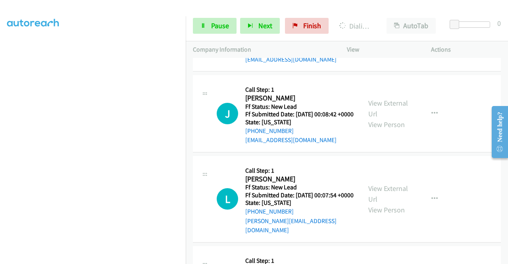
scroll to position [7922, 0]
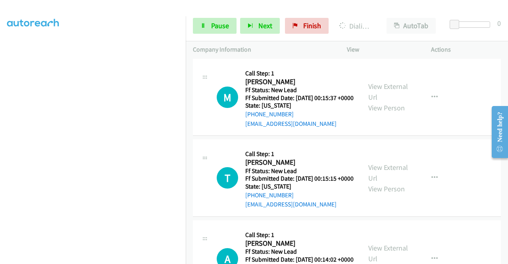
scroll to position [7468, 0]
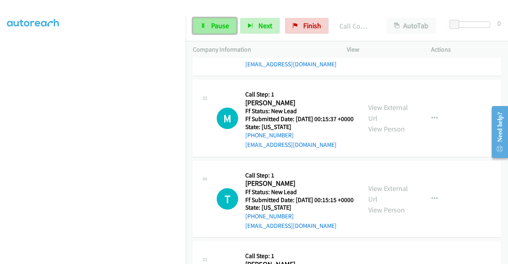
click at [211, 27] on span "Pause" at bounding box center [220, 25] width 18 height 9
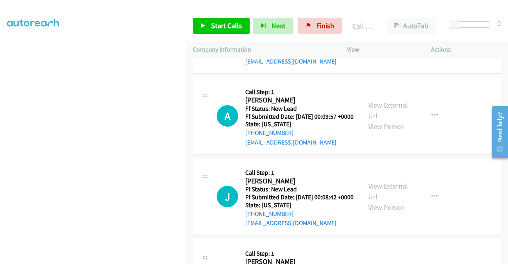
scroll to position [7825, 0]
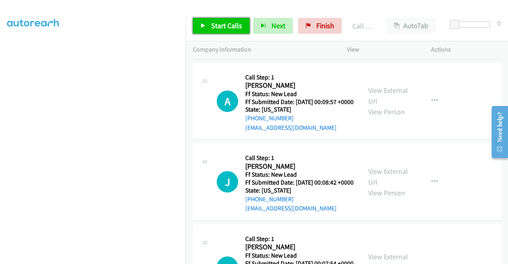
click at [213, 33] on link "Start Calls" at bounding box center [221, 26] width 57 height 16
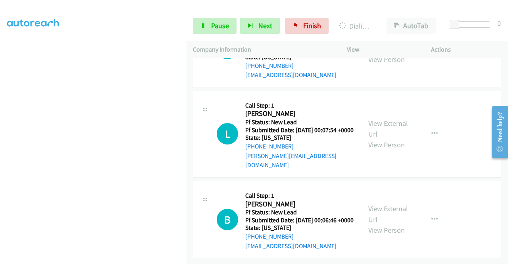
scroll to position [8023, 0]
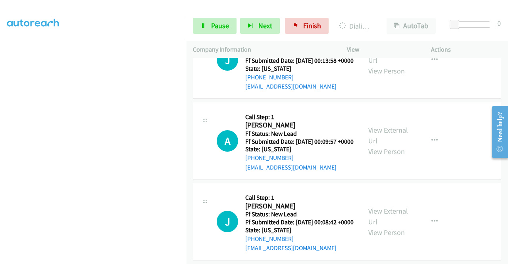
scroll to position [0, 0]
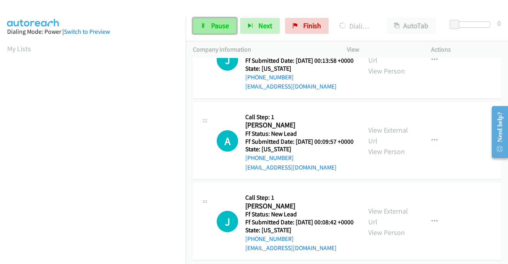
click at [220, 28] on span "Pause" at bounding box center [220, 25] width 18 height 9
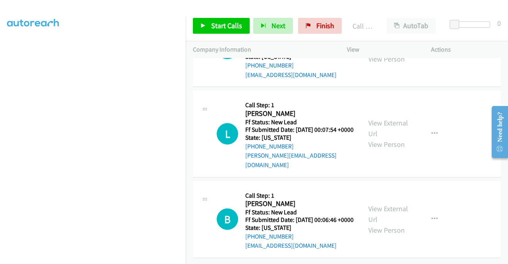
scroll to position [7984, 0]
click at [224, 24] on span "Start Calls" at bounding box center [226, 25] width 31 height 9
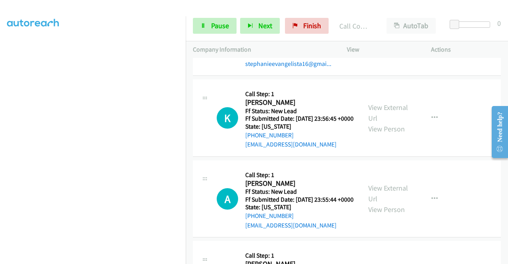
scroll to position [8301, 0]
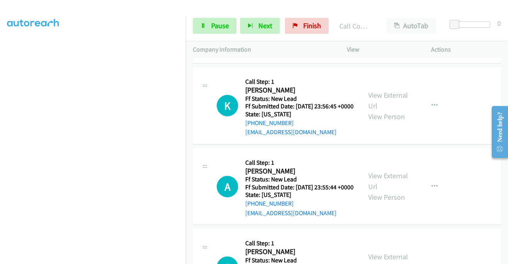
click at [210, 27] on link "Pause" at bounding box center [215, 26] width 44 height 16
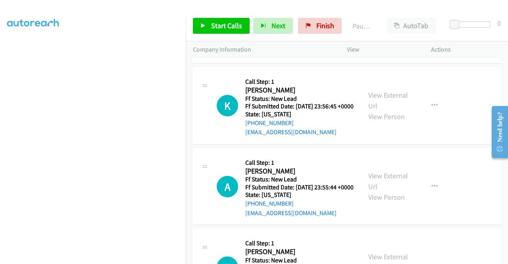
drag, startPoint x: 306, startPoint y: 102, endPoint x: 252, endPoint y: 103, distance: 54.0
copy link "216-536-3864"
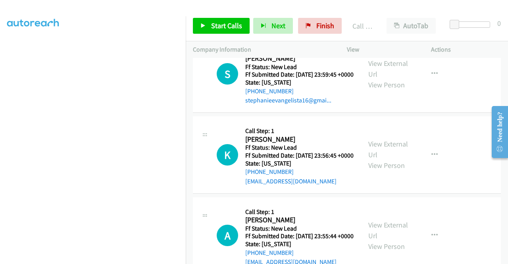
scroll to position [8341, 0]
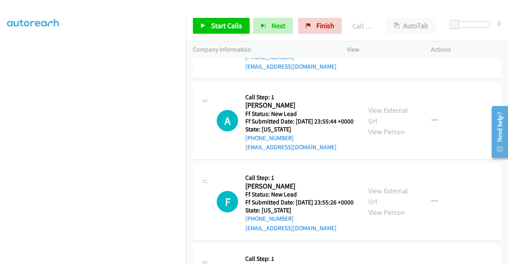
scroll to position [8420, 0]
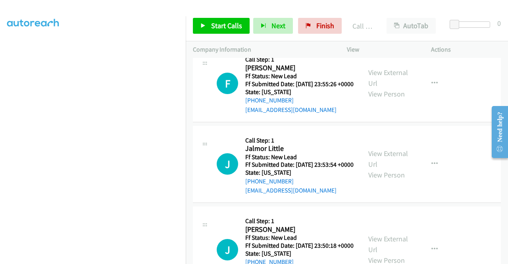
scroll to position [8539, 0]
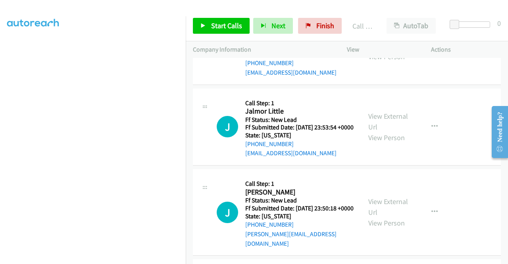
click at [234, 25] on span "Start Calls" at bounding box center [226, 25] width 31 height 9
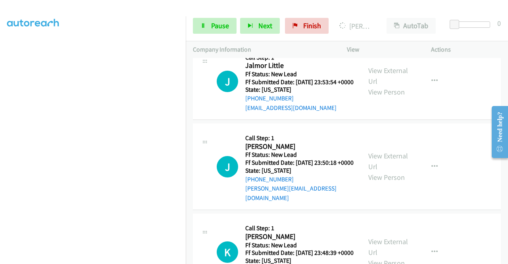
scroll to position [8658, 0]
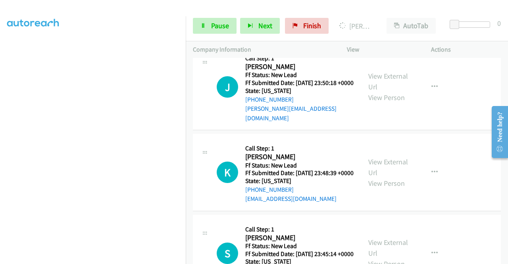
scroll to position [8738, 0]
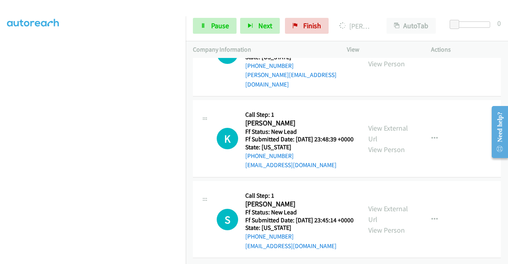
scroll to position [8976, 0]
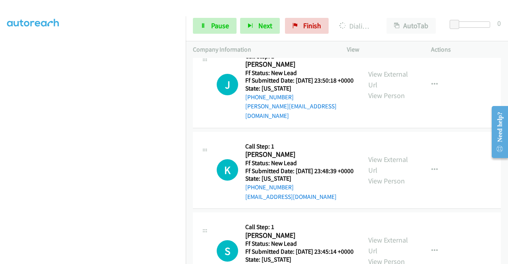
scroll to position [8738, 0]
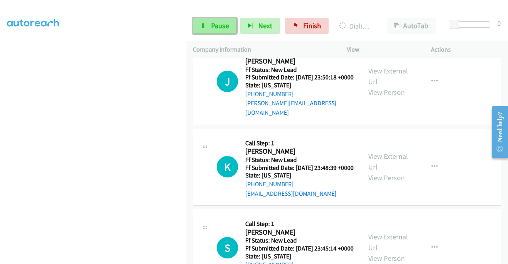
click at [211, 27] on span "Pause" at bounding box center [220, 25] width 18 height 9
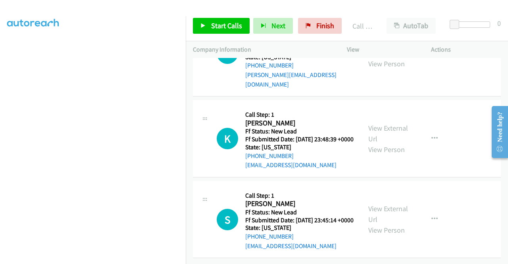
scroll to position [8936, 0]
click at [246, 26] on link "Start Calls" at bounding box center [221, 26] width 57 height 16
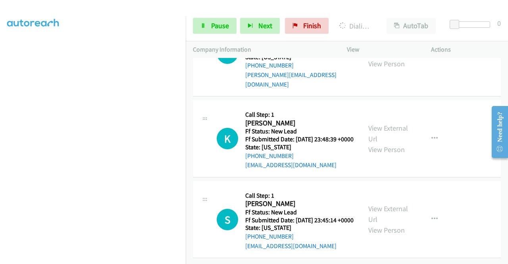
scroll to position [9214, 0]
click at [398, 58] on link "View External Url" at bounding box center [388, 48] width 40 height 20
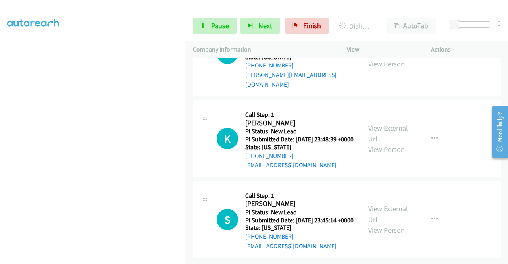
click at [377, 143] on link "View External Url" at bounding box center [388, 133] width 40 height 20
click at [390, 204] on link "View External Url" at bounding box center [388, 214] width 40 height 20
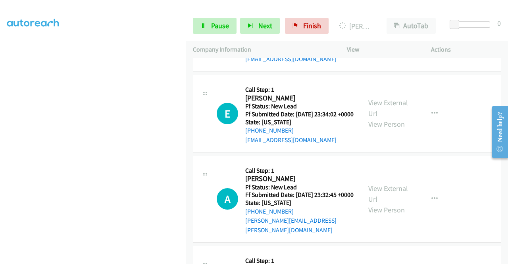
scroll to position [9108, 0]
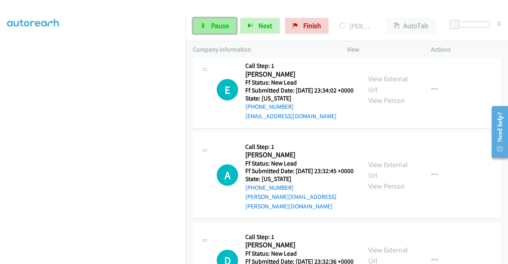
click at [219, 25] on span "Pause" at bounding box center [220, 25] width 18 height 9
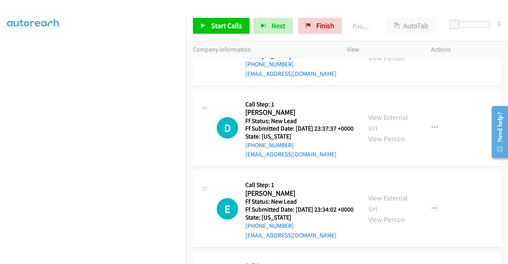
scroll to position [9028, 0]
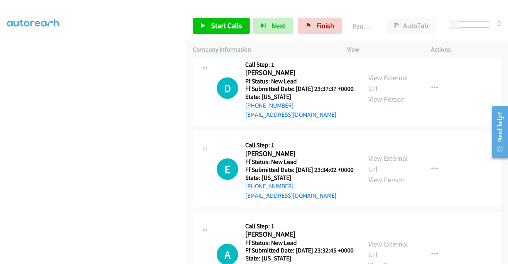
drag, startPoint x: 304, startPoint y: 217, endPoint x: 251, endPoint y: 219, distance: 53.2
copy link "847-800-3459"
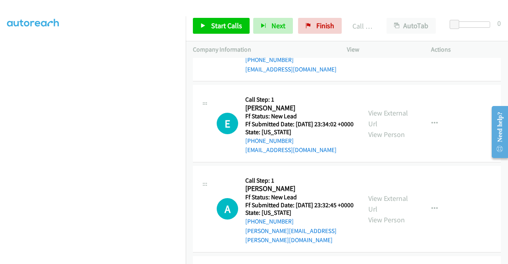
scroll to position [181, 0]
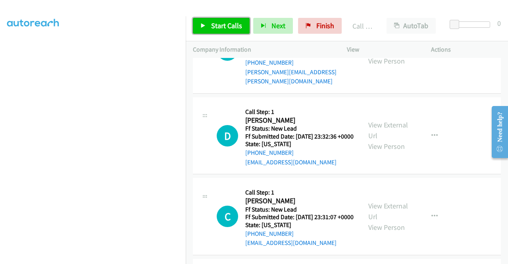
click at [231, 23] on span "Start Calls" at bounding box center [226, 25] width 31 height 9
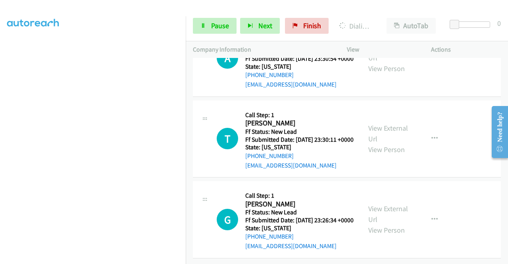
scroll to position [9663, 0]
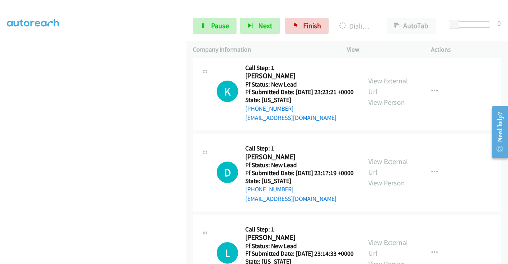
scroll to position [0, 0]
drag, startPoint x: 227, startPoint y: 27, endPoint x: 252, endPoint y: 5, distance: 33.2
click at [227, 27] on span "Pause" at bounding box center [220, 25] width 18 height 9
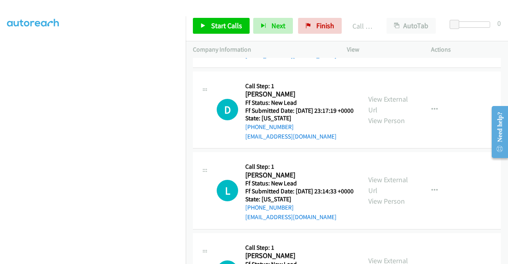
scroll to position [9918, 0]
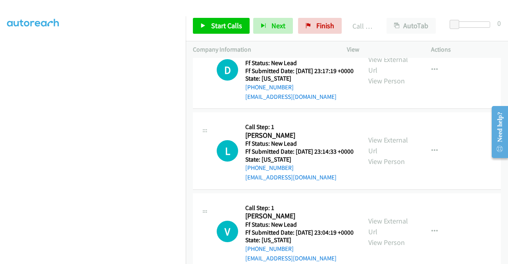
drag, startPoint x: 421, startPoint y: 145, endPoint x: 427, endPoint y: 148, distance: 5.9
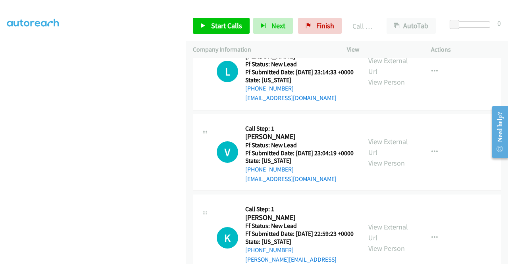
scroll to position [10037, 0]
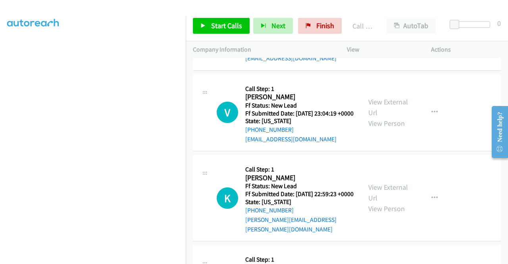
click at [225, 27] on span "Start Calls" at bounding box center [226, 25] width 31 height 9
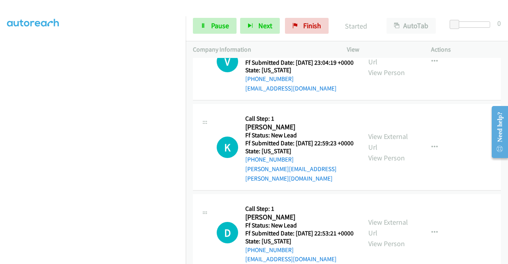
scroll to position [10117, 0]
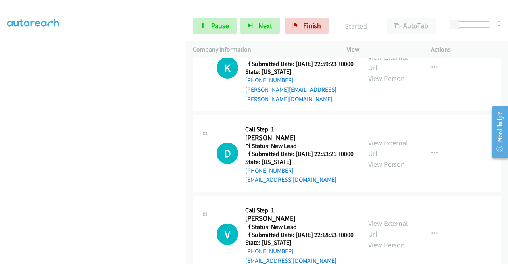
scroll to position [10196, 0]
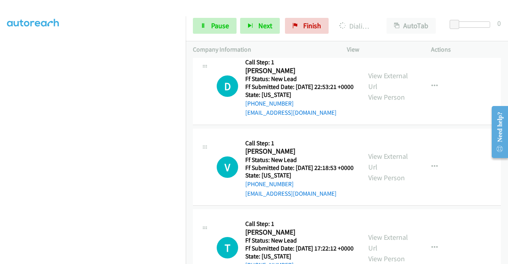
scroll to position [10315, 0]
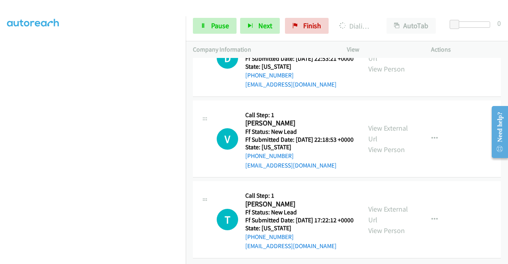
click at [216, 26] on span "Pause" at bounding box center [220, 25] width 18 height 9
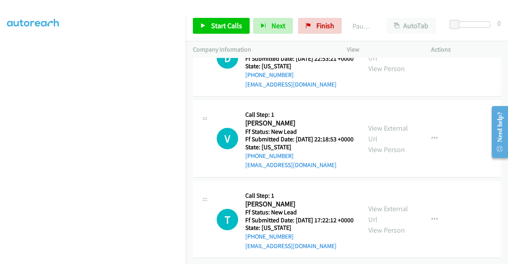
scroll to position [10133, 0]
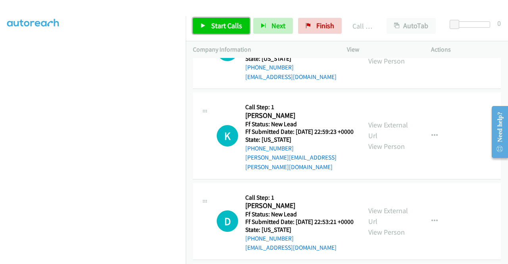
click at [222, 25] on span "Start Calls" at bounding box center [226, 25] width 31 height 9
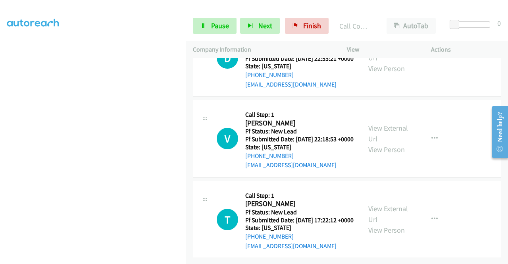
scroll to position [10587, 0]
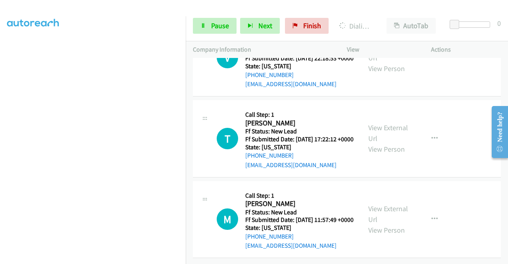
scroll to position [11017, 0]
click at [391, 62] on link "View External Url" at bounding box center [388, 52] width 40 height 20
click at [379, 143] on link "View External Url" at bounding box center [388, 133] width 40 height 20
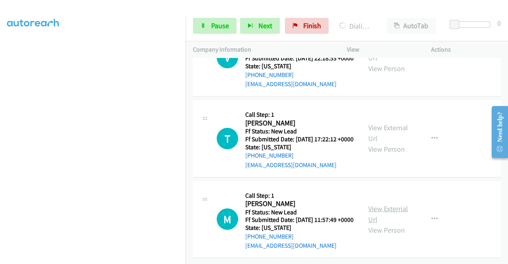
click at [379, 204] on link "View External Url" at bounding box center [388, 214] width 40 height 20
click at [212, 28] on span "Pause" at bounding box center [220, 25] width 18 height 9
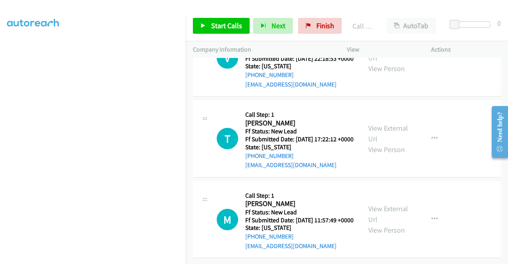
scroll to position [10840, 0]
click at [227, 27] on span "Start Calls" at bounding box center [226, 25] width 31 height 9
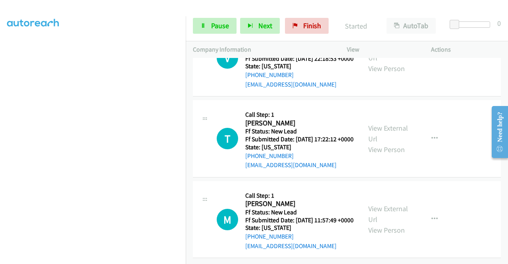
scroll to position [10919, 0]
click at [198, 25] on link "Pause" at bounding box center [215, 26] width 44 height 16
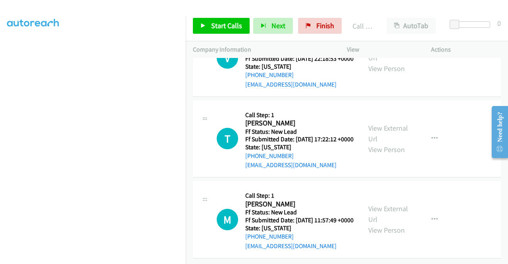
scroll to position [10999, 0]
click at [430, 208] on div at bounding box center [254, 132] width 508 height 264
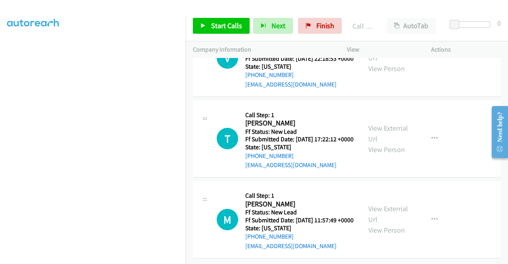
click at [389, 37] on link "Skip Call" at bounding box center [392, 29] width 106 height 16
click at [431, 61] on icon "button" at bounding box center [434, 58] width 6 height 6
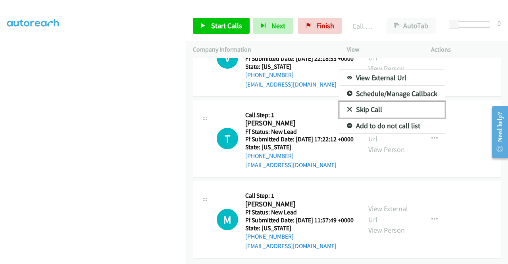
click at [388, 117] on link "Skip Call" at bounding box center [392, 110] width 106 height 16
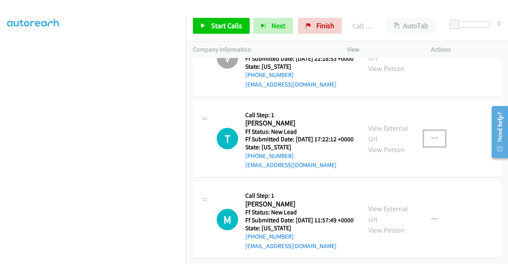
click at [431, 142] on icon "button" at bounding box center [434, 138] width 6 height 6
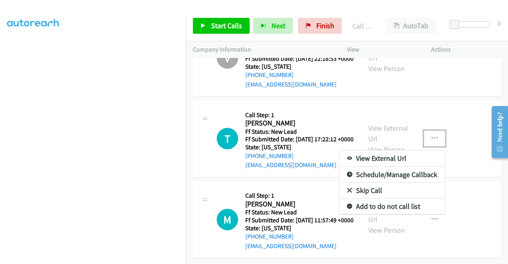
scroll to position [11197, 0]
click at [389, 198] on link "Skip Call" at bounding box center [392, 191] width 106 height 16
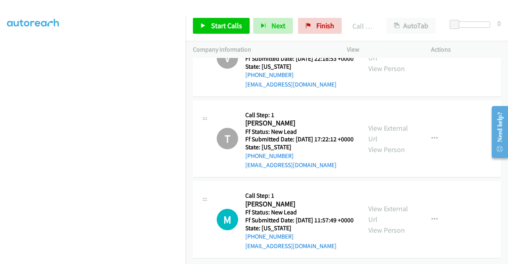
click at [467, 97] on div "V Callback Scheduled Call Step: 1 Victoria Eddington America/Chicago Ff Status:…" at bounding box center [347, 57] width 308 height 77
click at [431, 216] on icon "button" at bounding box center [434, 219] width 6 height 6
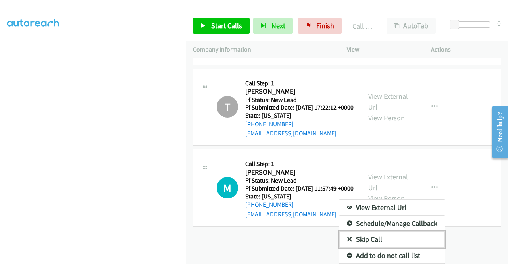
click at [381, 237] on link "Skip Call" at bounding box center [392, 239] width 106 height 16
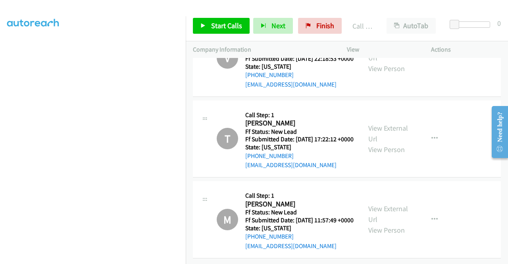
scroll to position [11300, 0]
click at [302, 23] on link "Finish" at bounding box center [320, 26] width 44 height 16
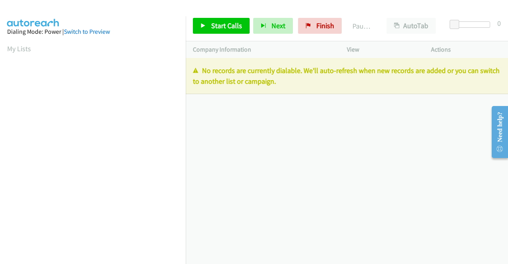
click at [467, 45] on p "Actions" at bounding box center [466, 50] width 70 height 10
click at [327, 24] on span "Finish" at bounding box center [325, 25] width 18 height 9
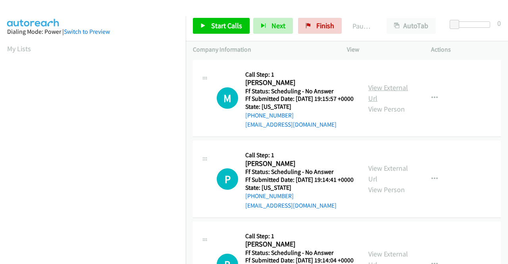
click at [387, 90] on link "View External Url" at bounding box center [388, 93] width 40 height 20
click at [394, 179] on link "View External Url" at bounding box center [388, 173] width 40 height 20
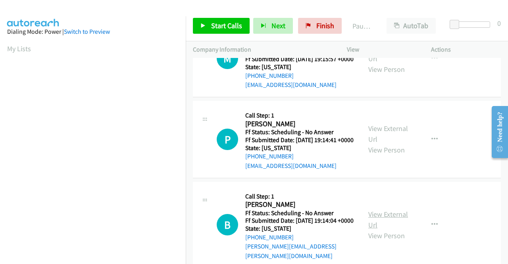
click at [392, 228] on link "View External Url" at bounding box center [388, 220] width 40 height 20
click at [224, 27] on span "Start Calls" at bounding box center [226, 25] width 31 height 9
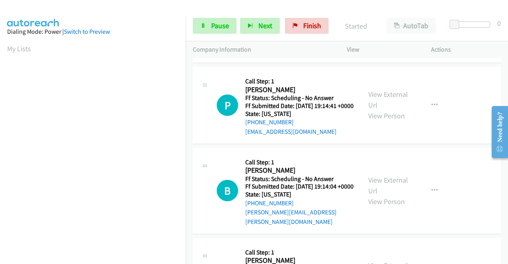
scroll to position [119, 0]
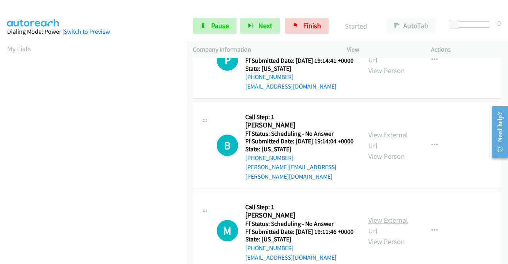
click at [390, 235] on link "View External Url" at bounding box center [388, 225] width 40 height 20
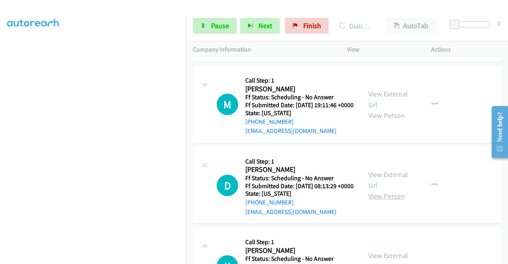
scroll to position [278, 0]
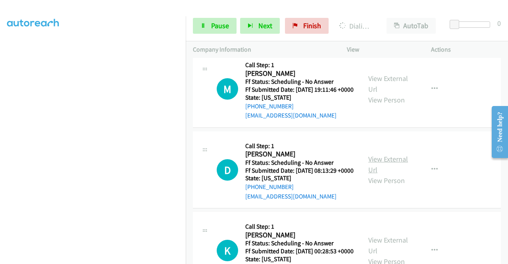
click at [392, 174] on link "View External Url" at bounding box center [388, 164] width 40 height 20
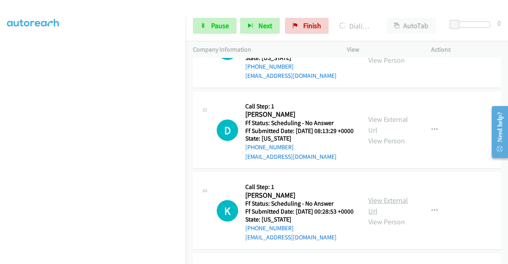
click at [395, 215] on link "View External Url" at bounding box center [388, 206] width 40 height 20
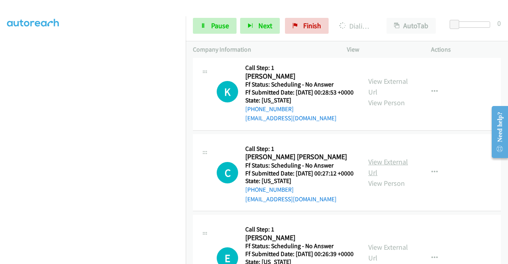
click at [387, 177] on link "View External Url" at bounding box center [388, 167] width 40 height 20
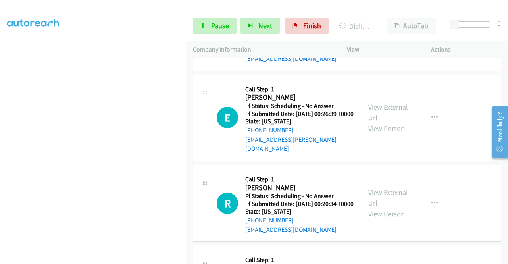
scroll to position [652, 0]
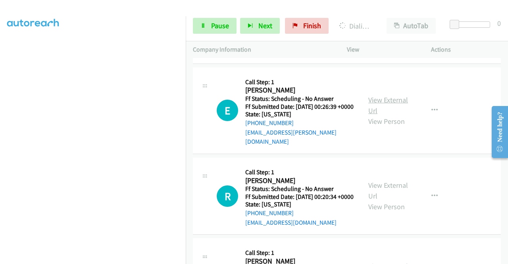
click at [402, 115] on link "View External Url" at bounding box center [388, 105] width 40 height 20
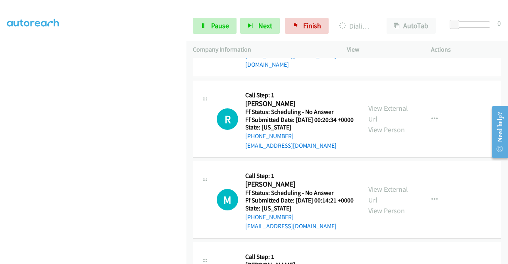
scroll to position [731, 0]
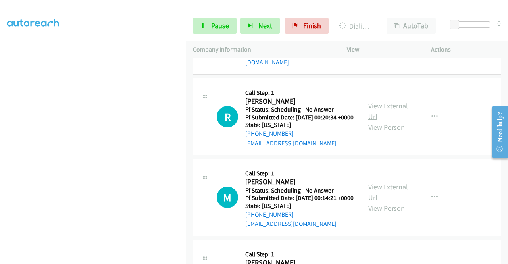
click at [380, 121] on link "View External Url" at bounding box center [388, 111] width 40 height 20
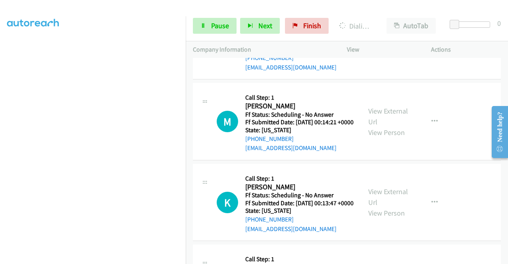
scroll to position [810, 0]
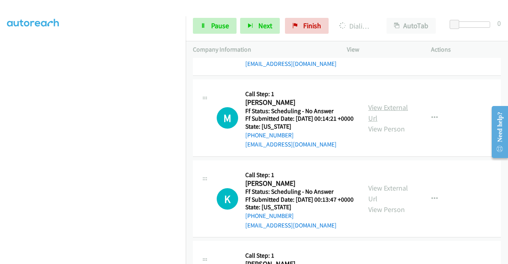
click at [388, 123] on link "View External Url" at bounding box center [388, 113] width 40 height 20
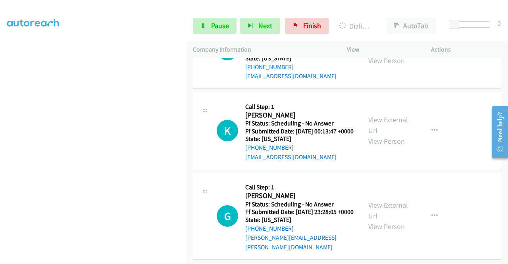
scroll to position [890, 0]
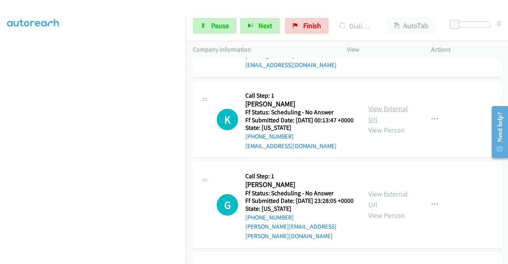
click at [387, 124] on link "View External Url" at bounding box center [388, 114] width 40 height 20
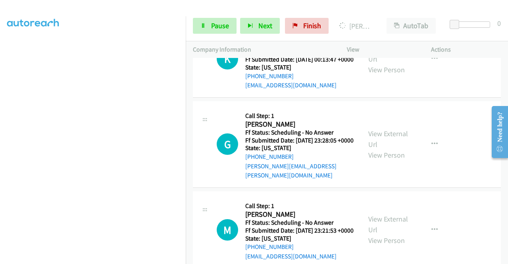
scroll to position [1042, 0]
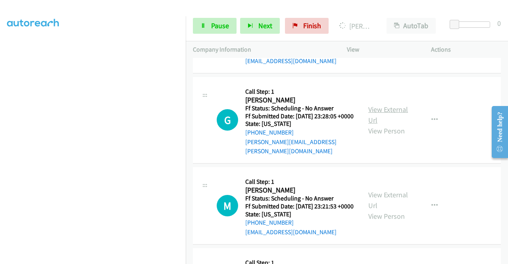
click at [397, 125] on link "View External Url" at bounding box center [388, 115] width 40 height 20
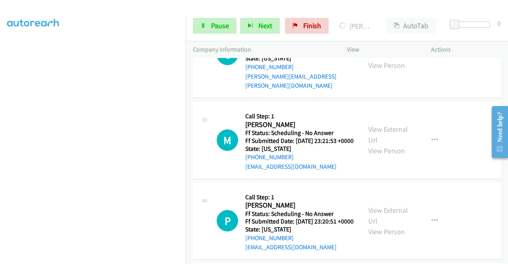
scroll to position [1121, 0]
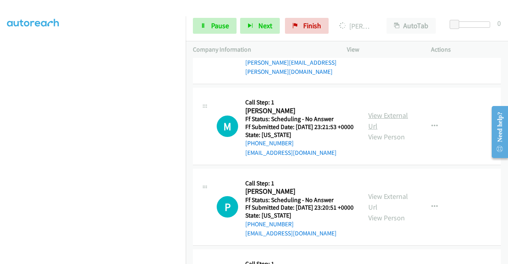
click at [398, 131] on link "View External Url" at bounding box center [388, 121] width 40 height 20
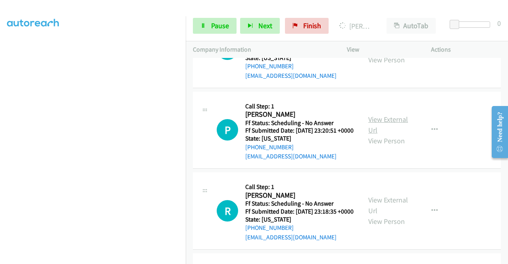
scroll to position [1201, 0]
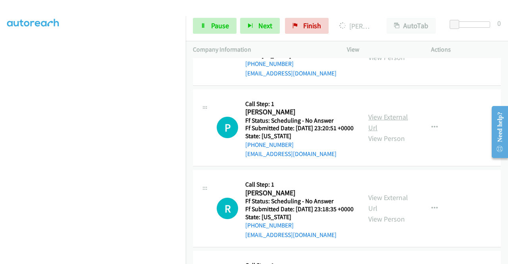
click at [383, 132] on link "View External Url" at bounding box center [388, 122] width 40 height 20
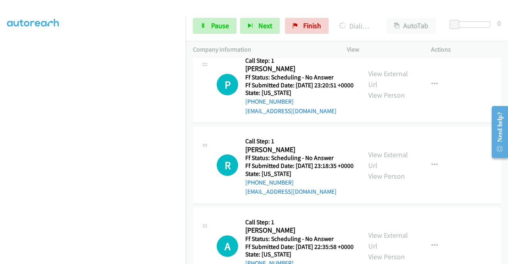
scroll to position [1280, 0]
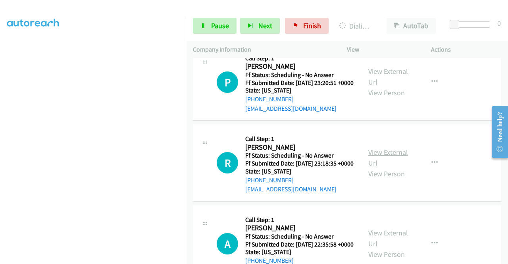
click at [385, 167] on link "View External Url" at bounding box center [388, 158] width 40 height 20
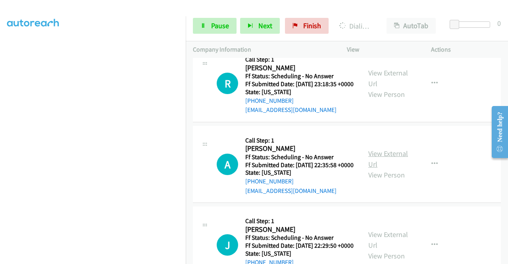
click at [388, 169] on link "View External Url" at bounding box center [388, 159] width 40 height 20
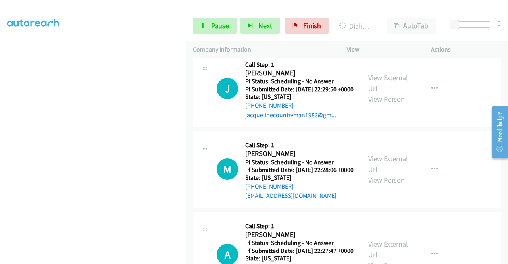
scroll to position [1535, 0]
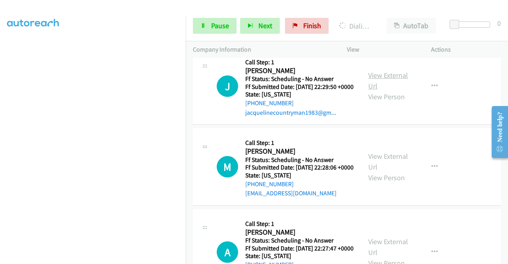
click at [383, 90] on link "View External Url" at bounding box center [388, 81] width 40 height 20
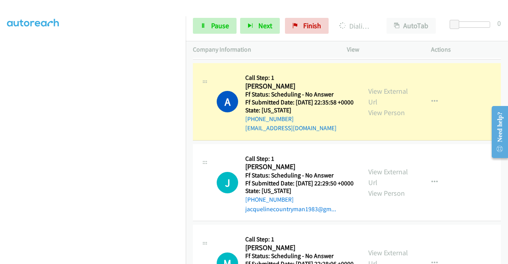
scroll to position [0, 0]
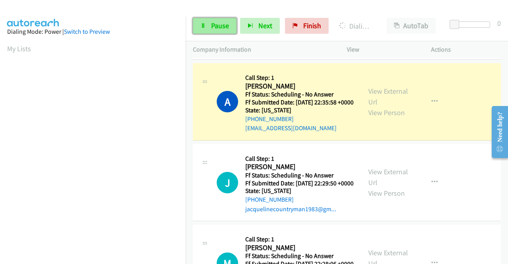
click at [212, 27] on span "Pause" at bounding box center [220, 25] width 18 height 9
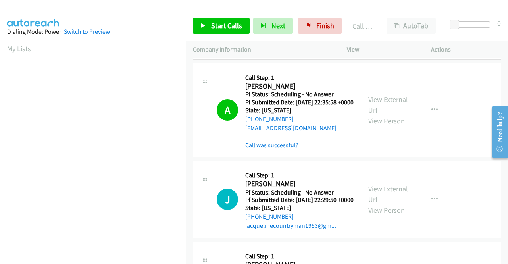
scroll to position [181, 0]
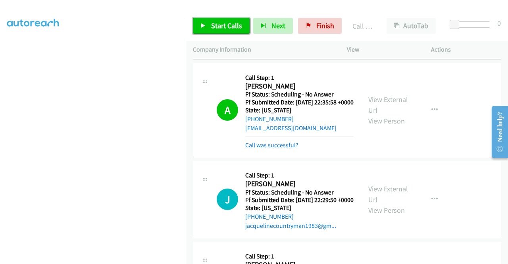
click at [231, 27] on span "Start Calls" at bounding box center [226, 25] width 31 height 9
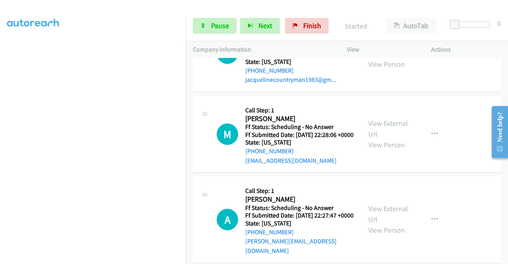
scroll to position [1648, 0]
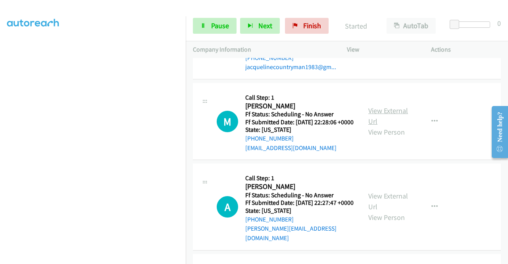
click at [390, 126] on link "View External Url" at bounding box center [388, 116] width 40 height 20
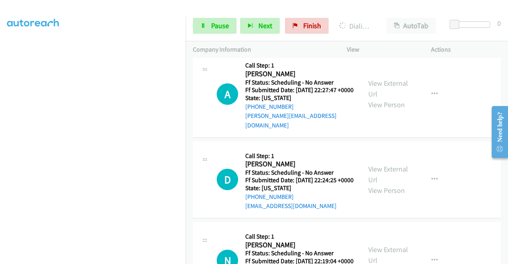
scroll to position [1767, 0]
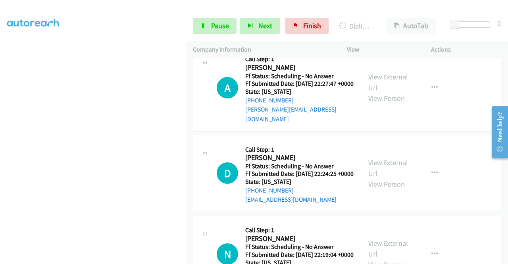
click at [391, 104] on div "View External Url View Person" at bounding box center [388, 87] width 41 height 32
click at [390, 92] on link "View External Url" at bounding box center [388, 82] width 40 height 20
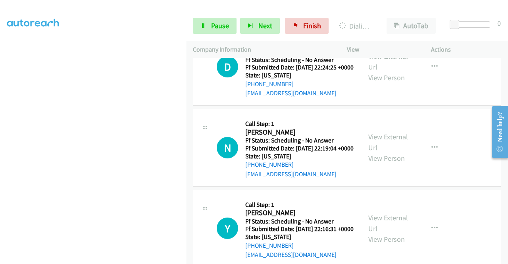
scroll to position [1886, 0]
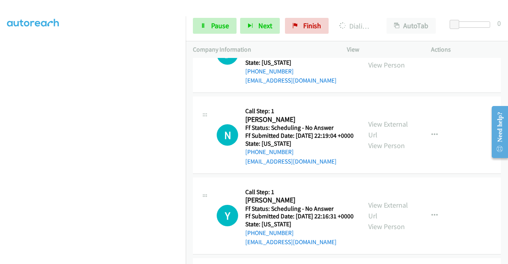
click at [398, 59] on link "View External Url" at bounding box center [388, 49] width 40 height 20
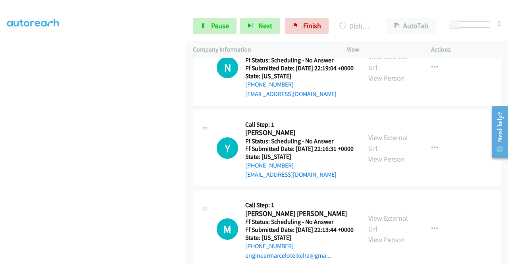
scroll to position [1966, 0]
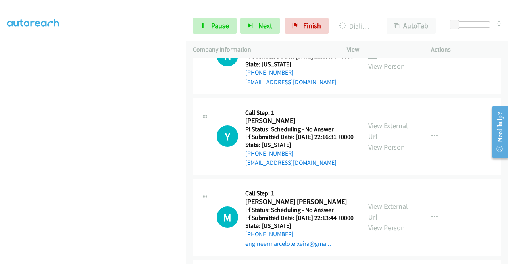
click at [385, 60] on link "View External Url" at bounding box center [388, 50] width 40 height 20
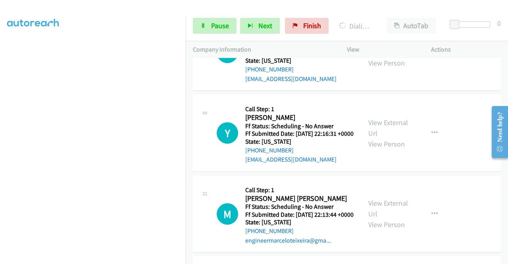
scroll to position [2062, 0]
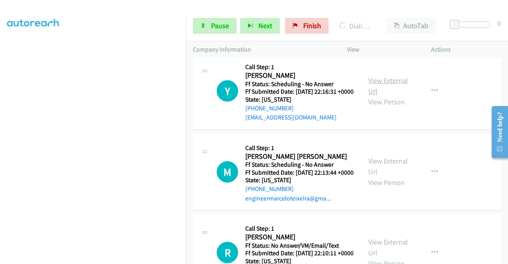
click at [385, 96] on link "View External Url" at bounding box center [388, 86] width 40 height 20
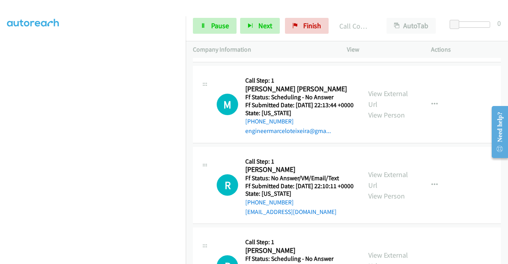
scroll to position [2181, 0]
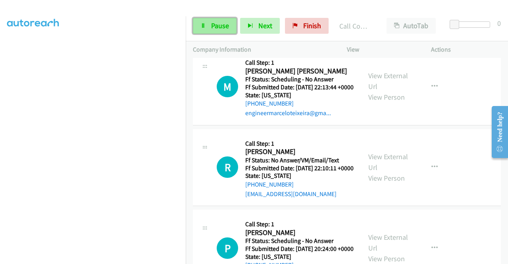
click at [217, 28] on span "Pause" at bounding box center [220, 25] width 18 height 9
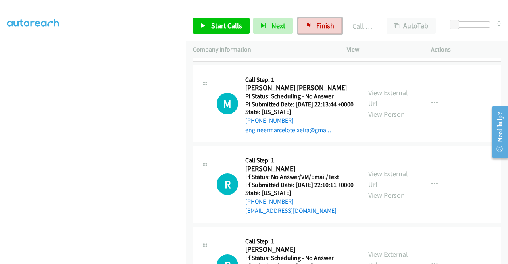
drag, startPoint x: 324, startPoint y: 22, endPoint x: 284, endPoint y: 41, distance: 44.4
click at [324, 22] on span "Finish" at bounding box center [325, 25] width 18 height 9
